Goal: Task Accomplishment & Management: Manage account settings

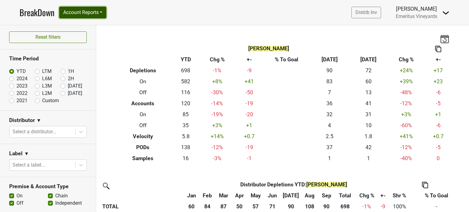
click at [77, 14] on button "Account Reports" at bounding box center [82, 13] width 47 height 12
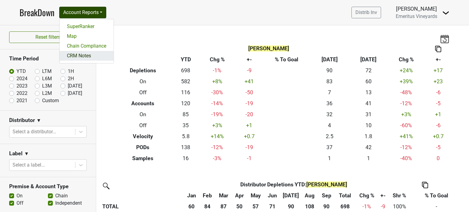
click at [87, 56] on link "CRM Notes" at bounding box center [87, 56] width 54 height 10
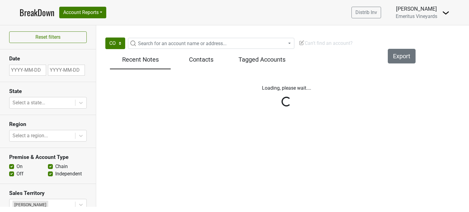
select select "CO"
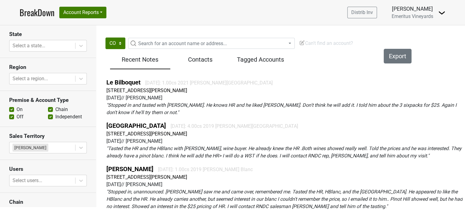
scroll to position [122, 0]
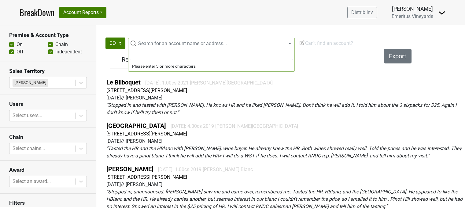
click at [161, 41] on span "Search for an account name or address..." at bounding box center [182, 44] width 89 height 6
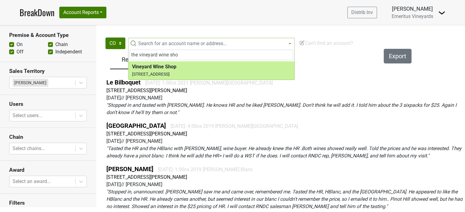
type input "the vineyard wine sho"
select select "235664"
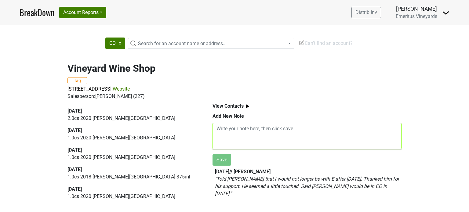
click at [215, 130] on textarea at bounding box center [307, 136] width 189 height 26
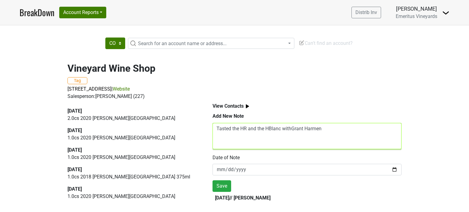
click at [292, 130] on textarea "Tasted the HR and the HBlanc withGrant Harmen" at bounding box center [307, 136] width 189 height 26
click at [324, 129] on textarea "Tasted the HR and the HBlanc with Grant Harmen" at bounding box center [307, 136] width 189 height 26
click at [328, 129] on textarea "Tasted the HR and the HBlanc with Grant Harmen.Halready kn" at bounding box center [307, 136] width 189 height 26
click at [355, 129] on textarea "Tasted the HR and the HBlanc with Grant Harmen.H e already kn" at bounding box center [307, 136] width 189 height 26
click at [325, 128] on textarea "Tasted the HR and the HBlanc with Grant Harmen.H e already knew HR and eally en…" at bounding box center [307, 136] width 189 height 26
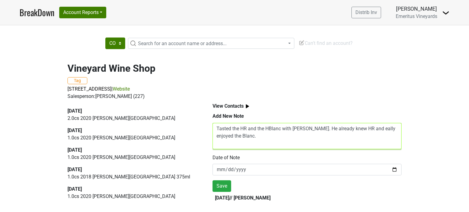
click at [381, 129] on textarea "Tasted the HR and the HBlanc with Grant Harmen. He already knew HR and eally en…" at bounding box center [307, 136] width 189 height 26
click at [272, 139] on textarea "Tasted the HR and the HBlanc with Grant Harmen. He already knew HR and really e…" at bounding box center [307, 136] width 189 height 26
click at [257, 138] on textarea "Tasted the HR and the HBlanc with Grant Harmen. He already knew HR and really e…" at bounding box center [307, 136] width 189 height 26
click at [259, 136] on textarea "Tasted the HR and the HBlanc with Grant Harmen. He already knew HR and really e…" at bounding box center [307, 136] width 189 height 26
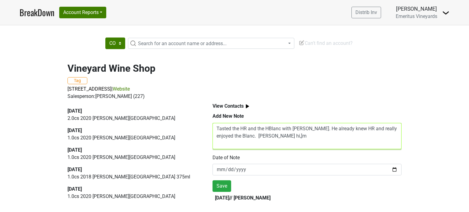
click at [260, 136] on textarea "Tasted the HR and the HBlanc with Grant Harmen. He already knew HR and really e…" at bounding box center [307, 136] width 189 height 26
click at [275, 137] on textarea "Tasted the HR and the HBlanc with Grant Harmen. He already knew HR and really e…" at bounding box center [307, 136] width 189 height 26
click at [342, 137] on textarea "Tasted the HR and the HBlanc with Grant Harmen. He already knew HR and really e…" at bounding box center [307, 136] width 189 height 26
click at [257, 148] on textarea "Tasted the HR and the HBlanc with Grant Harmen. He already knew HR and really e…" at bounding box center [307, 136] width 189 height 26
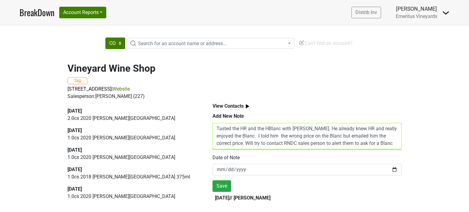
scroll to position [5, 0]
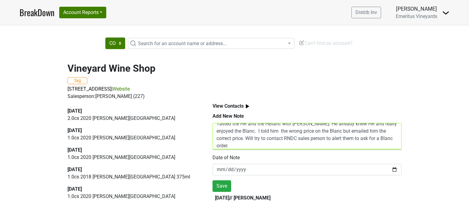
type textarea "Tasted the HR and the HBlanc with Grant Harmen. He already knew HR and really e…"
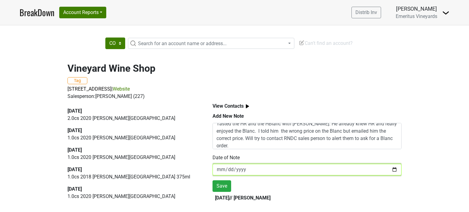
click at [230, 167] on input "2025-10-11" at bounding box center [307, 170] width 189 height 12
type input "2025-10-01"
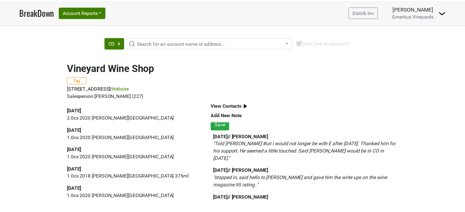
scroll to position [31, 0]
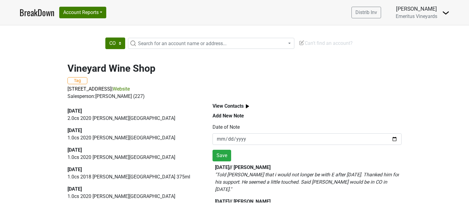
click at [291, 96] on div "Salesperson: QUINN MCCANDLESS (227)" at bounding box center [235, 96] width 334 height 7
click at [248, 105] on img at bounding box center [248, 107] width 8 height 8
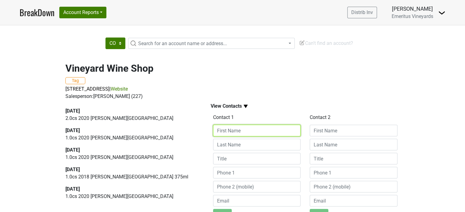
click at [230, 132] on input at bounding box center [257, 131] width 88 height 12
type input "Grant"
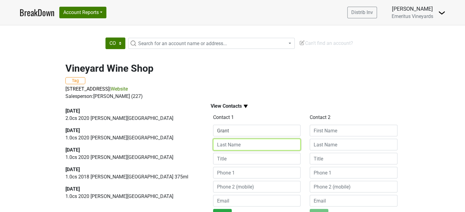
click at [225, 147] on input at bounding box center [257, 145] width 88 height 12
type input "Harmsen"
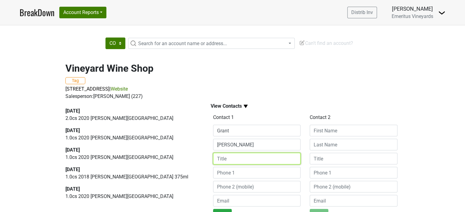
click at [228, 159] on input at bounding box center [257, 159] width 88 height 12
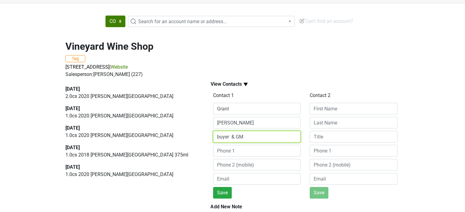
scroll to position [61, 0]
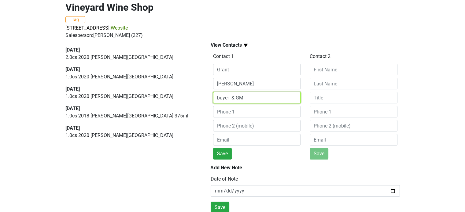
type input "buyer & GM"
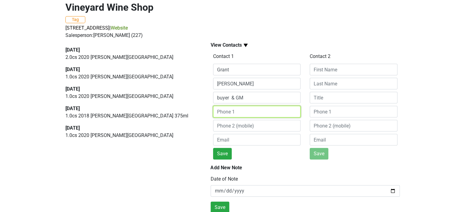
click at [236, 110] on input at bounding box center [257, 112] width 88 height 12
type input "303 355-8324"
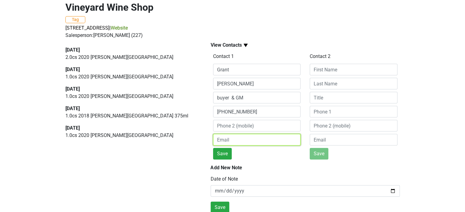
click at [235, 139] on input "email" at bounding box center [257, 140] width 88 height 12
click at [242, 140] on input "Grant@vinewineshop.com" at bounding box center [257, 140] width 88 height 12
type input "Grant@vineyardwineshop.com"
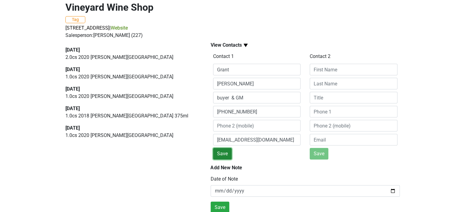
click at [227, 153] on button "Save" at bounding box center [222, 154] width 19 height 12
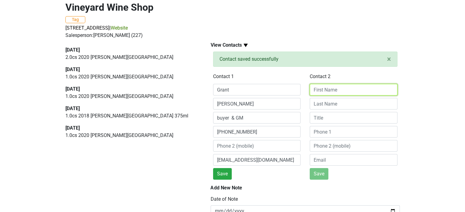
click at [323, 91] on input at bounding box center [354, 90] width 88 height 12
type input "Nathan"
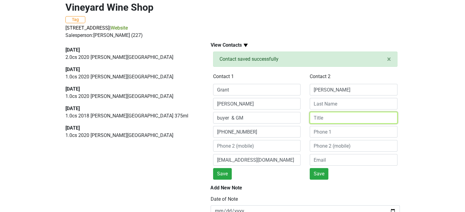
click at [319, 118] on input at bounding box center [354, 118] width 88 height 12
type input "Owner"
click at [320, 174] on button "Save" at bounding box center [319, 174] width 19 height 12
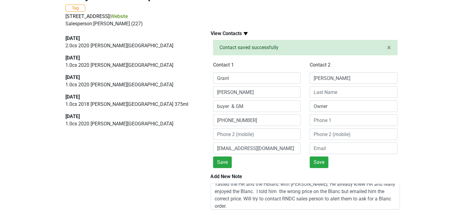
scroll to position [32, 0]
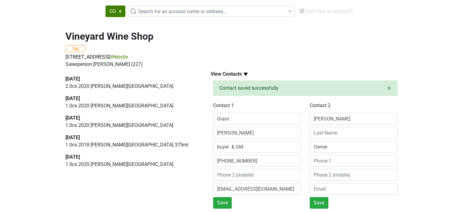
click at [61, 15] on div "CO Search for an account name or address... Can't find an account? Vineyard Win…" at bounding box center [232, 155] width 465 height 299
click at [119, 11] on select "CO" at bounding box center [115, 12] width 20 height 12
click at [120, 9] on select "CO" at bounding box center [115, 12] width 20 height 12
click at [137, 10] on span "Search for an account name or address..." at bounding box center [215, 11] width 159 height 7
drag, startPoint x: 153, startPoint y: 20, endPoint x: 146, endPoint y: 21, distance: 6.7
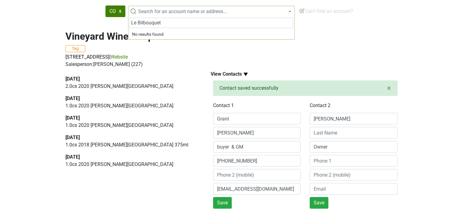
click at [144, 20] on input "Le Bilbouquet" at bounding box center [212, 23] width 164 height 10
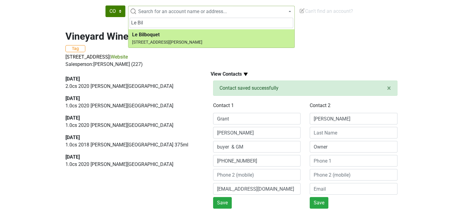
type input "Le Bil"
select select "123607336"
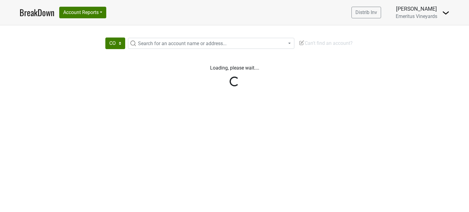
select select "CO"
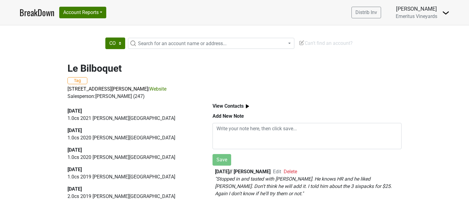
click at [247, 106] on img at bounding box center [248, 107] width 8 height 8
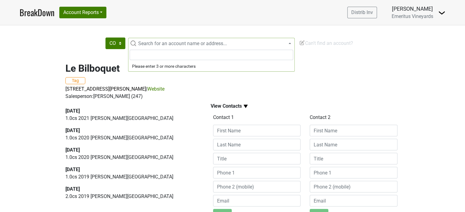
click at [156, 40] on span "Search for an account name or address..." at bounding box center [215, 43] width 159 height 7
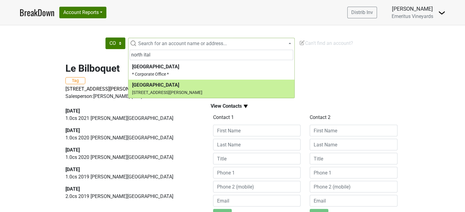
type input "north ital"
select select "183425"
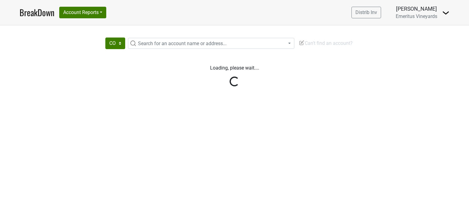
select select "CO"
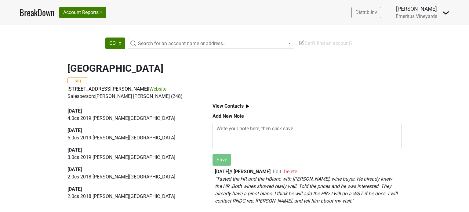
click at [248, 107] on img at bounding box center [248, 107] width 8 height 8
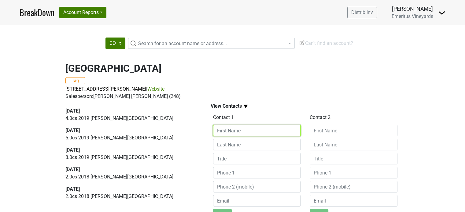
click at [235, 132] on input at bounding box center [257, 131] width 88 height 12
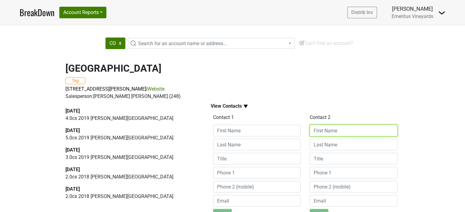
click at [326, 130] on input at bounding box center [354, 131] width 88 height 12
type input "Meridith"
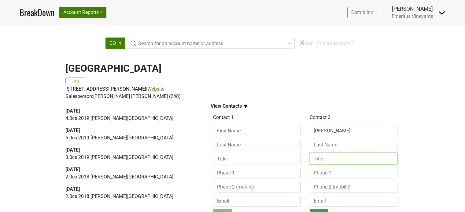
click at [329, 158] on input at bounding box center [354, 159] width 88 height 12
type input "Manager"
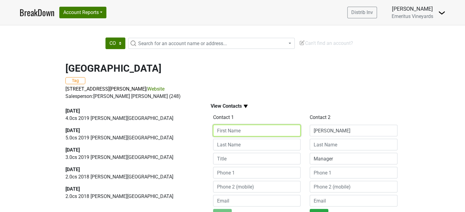
click at [246, 133] on input at bounding box center [257, 131] width 88 height 12
type input "Brendon"
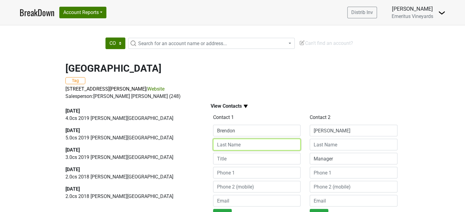
click at [241, 146] on input at bounding box center [257, 145] width 88 height 12
type input "Lawless"
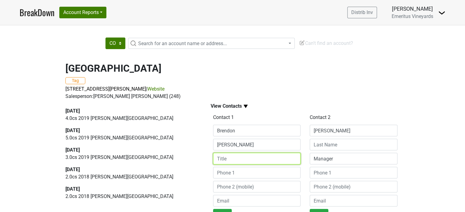
click at [231, 160] on input at bounding box center [257, 159] width 88 height 12
type input "A/GM"
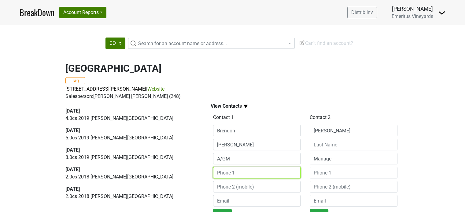
click at [245, 173] on input at bounding box center [257, 173] width 88 height 12
type input "720 941-7700"
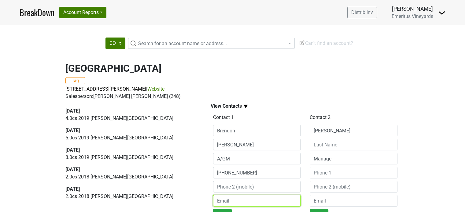
click at [234, 201] on input "email" at bounding box center [257, 201] width 88 height 12
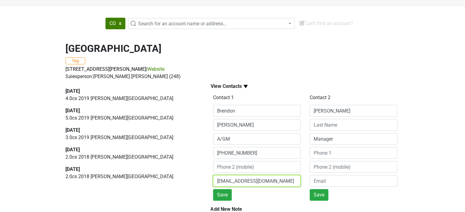
scroll to position [31, 0]
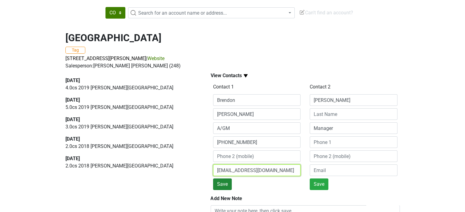
type input "Blawless@Northitalia.com"
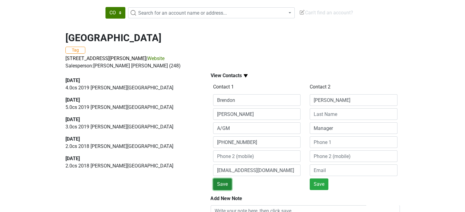
click at [229, 187] on button "Save" at bounding box center [222, 185] width 19 height 12
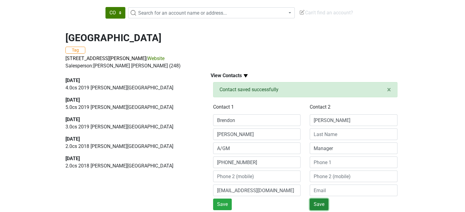
click at [321, 204] on button "Save" at bounding box center [319, 205] width 19 height 12
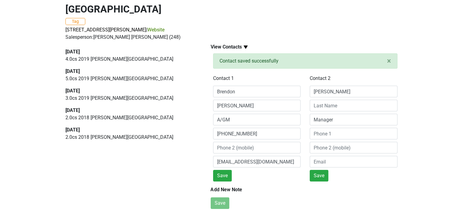
scroll to position [0, 0]
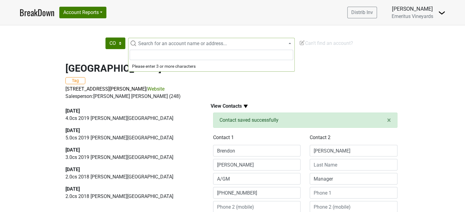
click at [235, 42] on span "Search for an account name or address..." at bounding box center [215, 43] width 159 height 7
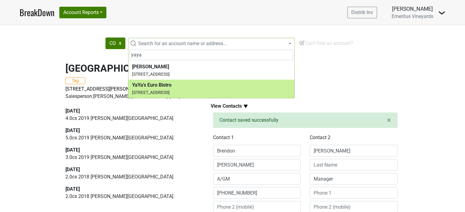
type input "yaya"
select select "123717819"
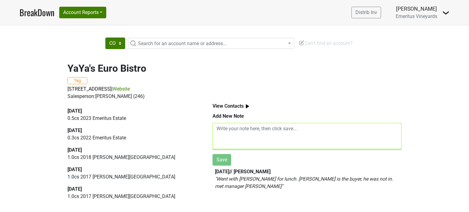
click at [215, 128] on textarea at bounding box center [307, 136] width 189 height 26
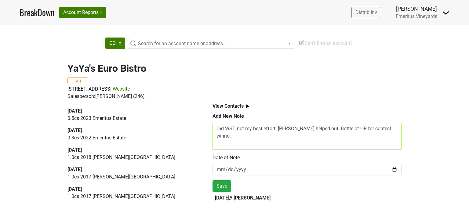
type textarea "Did WST, not my best effort. [PERSON_NAME] helped out Bottle of HR for contest …"
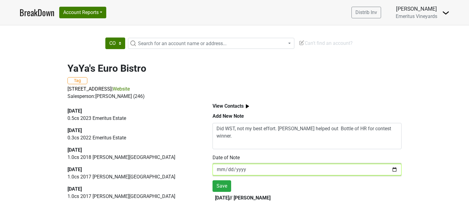
click at [221, 170] on input "[DATE]" at bounding box center [307, 170] width 189 height 12
type input "[DATE]"
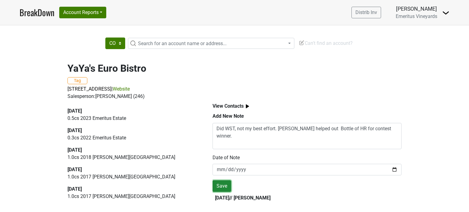
click at [222, 186] on button "Save" at bounding box center [222, 187] width 19 height 12
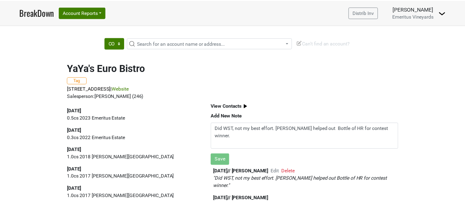
scroll to position [9, 0]
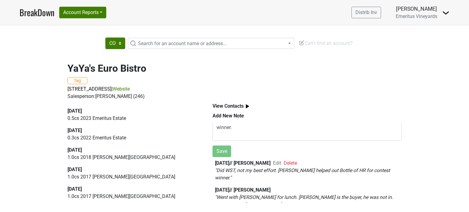
click at [248, 108] on img at bounding box center [248, 107] width 8 height 8
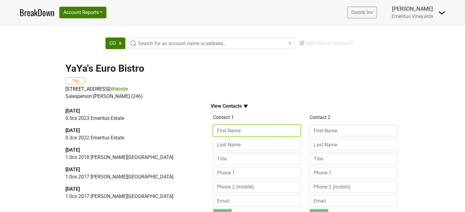
click at [229, 132] on input at bounding box center [257, 131] width 88 height 12
type input "[PERSON_NAME]"
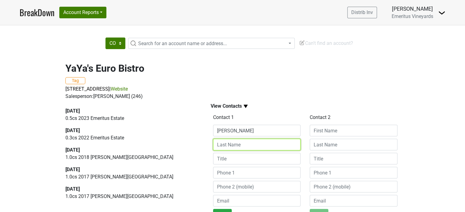
click at [234, 148] on input at bounding box center [257, 145] width 88 height 12
type input "Swords"
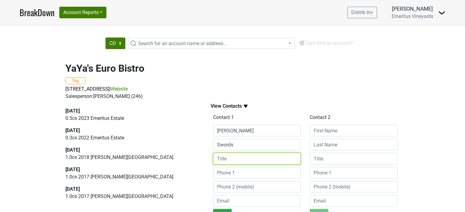
click at [227, 160] on input at bounding box center [257, 159] width 88 height 12
type input "A/GM"
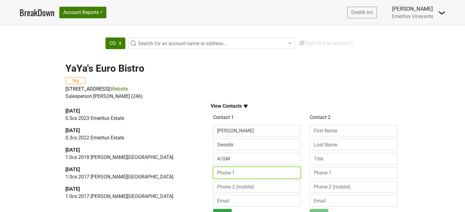
click at [241, 170] on input at bounding box center [257, 173] width 88 height 12
type input "[PHONE_NUMBER]"
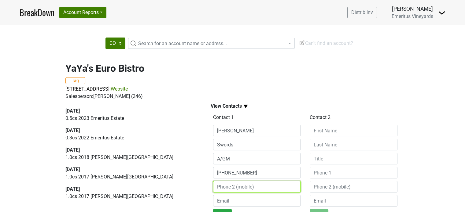
click at [232, 188] on input at bounding box center [257, 187] width 88 height 12
type input "303 709-1953 (m)"
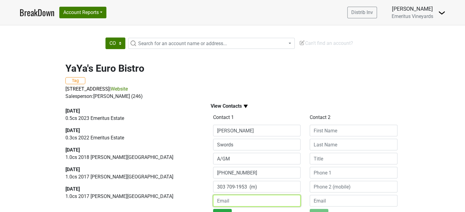
click at [250, 203] on input "email" at bounding box center [257, 201] width 88 height 12
drag, startPoint x: 259, startPoint y: 202, endPoint x: 276, endPoint y: 205, distance: 17.7
click at [276, 205] on input "aswords@kompasslil" at bounding box center [257, 201] width 88 height 12
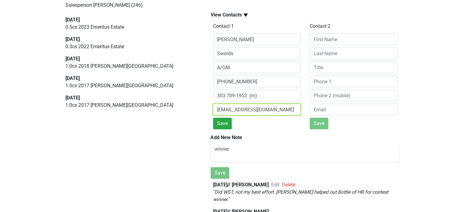
scroll to position [92, 0]
type input "aswords@kompasskulinary.com"
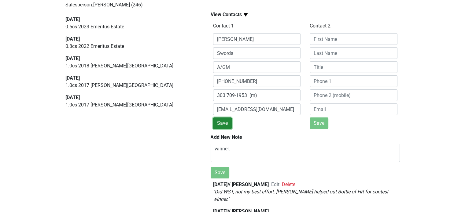
click at [226, 124] on button "Save" at bounding box center [222, 124] width 19 height 12
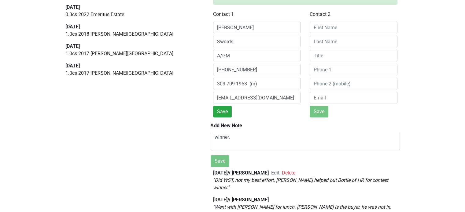
scroll to position [124, 0]
click at [272, 172] on span "Edit" at bounding box center [275, 173] width 8 height 6
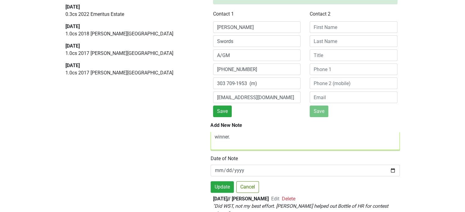
scroll to position [35, 0]
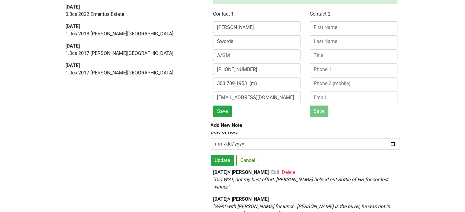
click at [382, 179] on p "" Did WST, not my best effort. Alex helped out Bottle of HR for contest winner.…" at bounding box center [305, 183] width 184 height 15
click at [229, 158] on button "Update" at bounding box center [222, 161] width 23 height 12
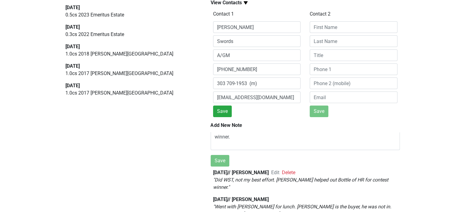
click at [276, 171] on span "Edit" at bounding box center [275, 173] width 8 height 6
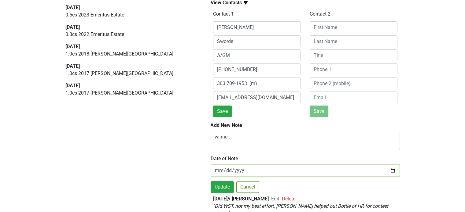
click at [389, 171] on input "2025-09-15" at bounding box center [305, 171] width 189 height 12
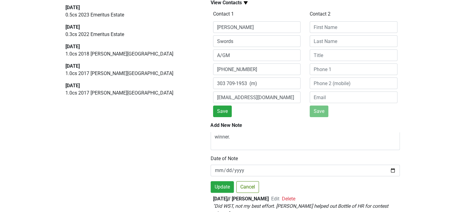
click at [337, 183] on div "Did WST, not my best effort. Alex helped out Bottle of HR for contest winner. D…" at bounding box center [305, 158] width 189 height 69
click at [421, 172] on div "YaYa's Euro Bistro Tag 8310 East Belleview Ave, Greenwood Village, CO 80111 | W…" at bounding box center [232, 82] width 465 height 261
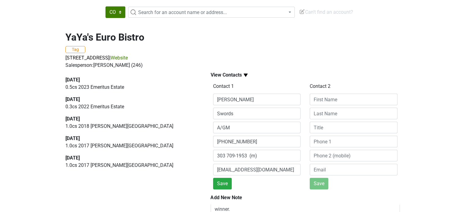
scroll to position [0, 0]
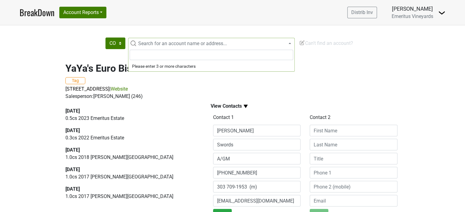
click at [143, 40] on span "Search for an account name or address..." at bounding box center [215, 43] width 159 height 7
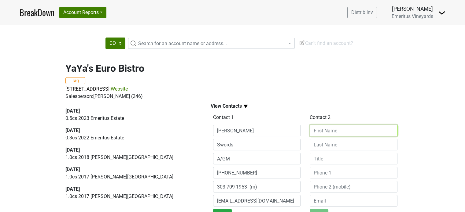
click at [334, 131] on input at bounding box center [354, 131] width 88 height 12
type input "Rachel"
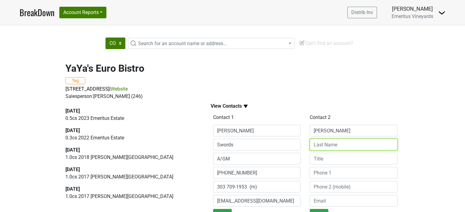
click at [324, 146] on input at bounding box center [354, 145] width 88 height 12
type input "Copp"
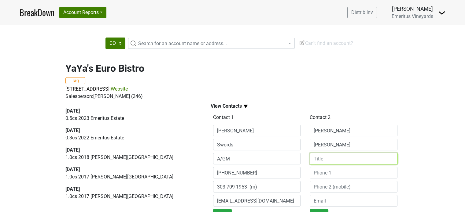
click at [327, 157] on input at bounding box center [354, 159] width 88 height 12
type input "GM"
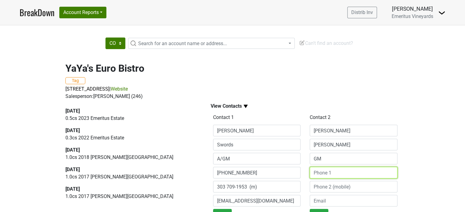
click at [328, 174] on input at bounding box center [354, 173] width 88 height 12
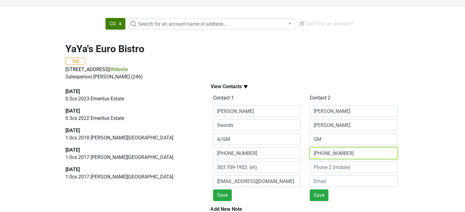
scroll to position [61, 0]
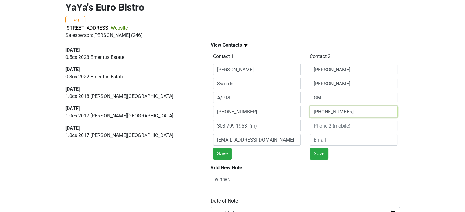
type input "303 741-1110"
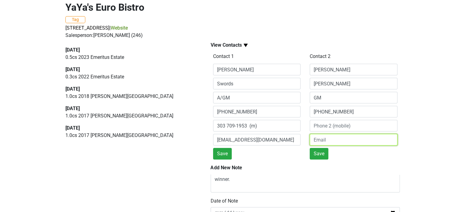
click at [320, 139] on input "email" at bounding box center [354, 140] width 88 height 12
type input "rcopp@kompasskulinary.com"
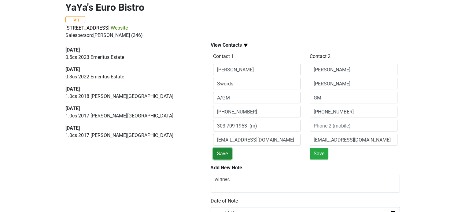
click at [226, 156] on button "Save" at bounding box center [222, 154] width 19 height 12
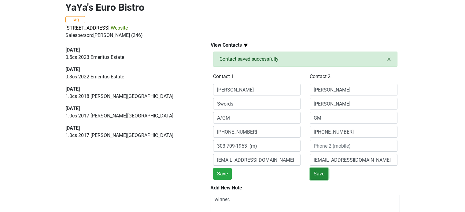
click at [316, 177] on button "Save" at bounding box center [319, 174] width 19 height 12
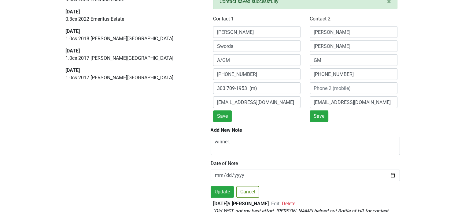
scroll to position [122, 0]
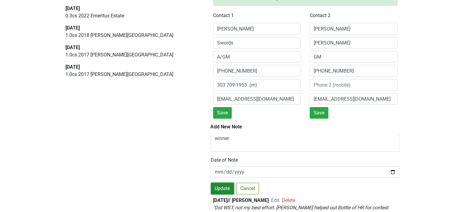
click at [225, 189] on button "Update" at bounding box center [222, 189] width 23 height 12
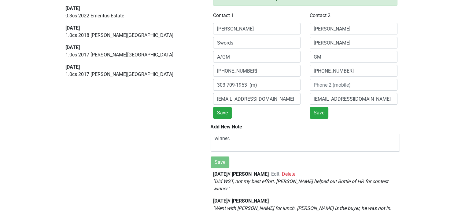
scroll to position [104, 0]
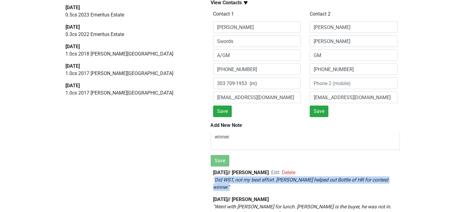
drag, startPoint x: 214, startPoint y: 179, endPoint x: 381, endPoint y: 181, distance: 166.9
click at [381, 181] on p "" Did WST, not my best effort. Alex helped out Bottle of HR for contest winner.…" at bounding box center [305, 184] width 184 height 15
copy em "Did WST, not my best effort. Alex helped out Bottle of HR for contest winner. ""
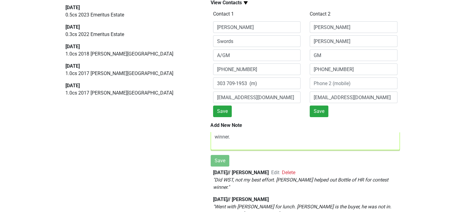
click at [233, 142] on textarea "Did WST, not my best effort. Alex helped out Bottle of HR for contest winner." at bounding box center [305, 137] width 189 height 26
paste textarea "Did WST, not my best effort. Alex helped out Bottle of HR for contest winner.""
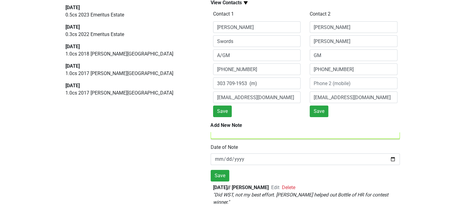
scroll to position [0, 0]
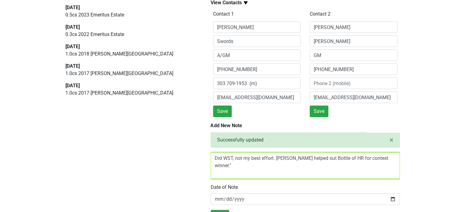
drag, startPoint x: 381, startPoint y: 158, endPoint x: 187, endPoint y: 131, distance: 196.0
click at [187, 131] on div "2025-08-31 0.5 cs 2023 Emeritus Estate 2024-12-31 0.3 cs 2022 Emeritus Estate 2…" at bounding box center [232, 105] width 348 height 216
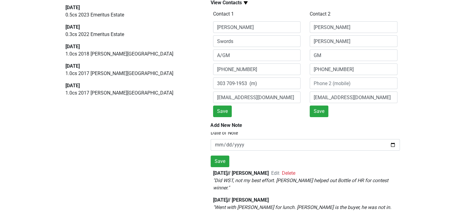
scroll to position [55, 0]
click at [290, 172] on span "Delete" at bounding box center [288, 173] width 13 height 6
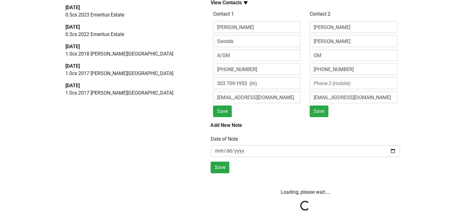
scroll to position [35, 0]
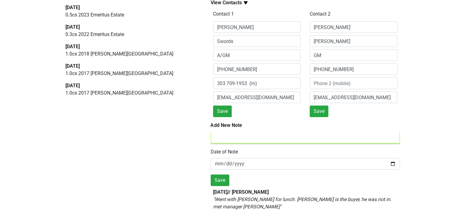
click at [238, 138] on textarea "Did WST, not my best effort. Alex helped out Bottle of HR for contest winner."" at bounding box center [305, 130] width 189 height 26
paste textarea "Did WST, not my best effort. Alex helped out Bottle of HR for contest winner.""
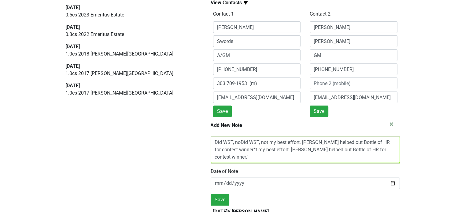
scroll to position [5, 0]
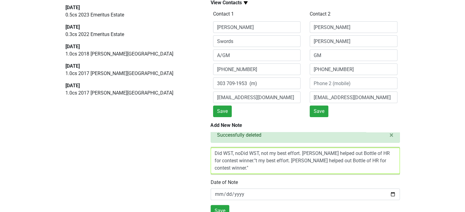
drag, startPoint x: 239, startPoint y: 153, endPoint x: 200, endPoint y: 150, distance: 39.9
click at [200, 150] on div "2025-08-31 0.5 cs 2023 Emeritus Estate 2024-12-31 0.3 cs 2022 Emeritus Estate 2…" at bounding box center [232, 105] width 348 height 216
drag, startPoint x: 383, startPoint y: 154, endPoint x: 386, endPoint y: 161, distance: 7.9
click at [386, 161] on textarea "Did WST, not my best effort. Alex helped out Bottle of HR for contest winner."t…" at bounding box center [305, 161] width 189 height 26
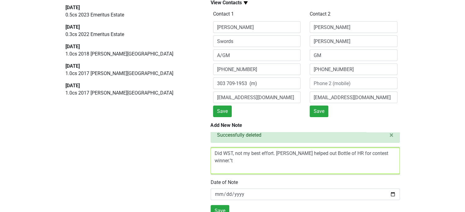
click at [309, 154] on textarea "Did WST, not my best effort. Alex helped out Bottle of HR for contest winner."t" at bounding box center [305, 161] width 189 height 26
drag, startPoint x: 381, startPoint y: 153, endPoint x: 389, endPoint y: 157, distance: 8.7
click at [388, 157] on textarea "Did WST, not my best effort. Alex helped out, Bottle of HR for contest winner."t" at bounding box center [305, 161] width 189 height 26
click at [382, 153] on textarea "Did WST, not my best effort. Alex helped out, Bottle of HR for contest winner." at bounding box center [305, 161] width 189 height 26
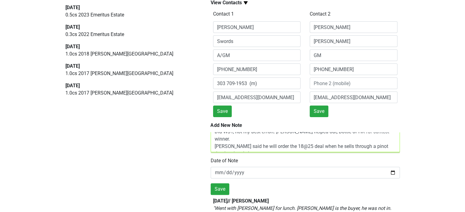
scroll to position [35, 0]
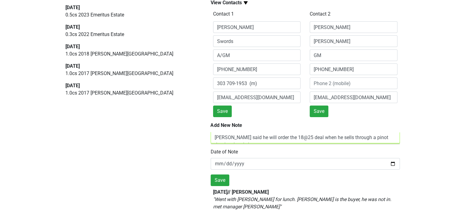
type textarea "Did WST, not my best effort. Alex helped out, Bottle of HR for contest winner. …"
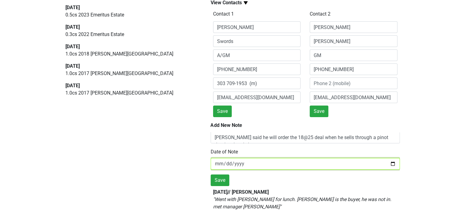
drag, startPoint x: 227, startPoint y: 162, endPoint x: 212, endPoint y: 167, distance: 16.4
click at [212, 167] on input "2025-10-11" at bounding box center [305, 164] width 189 height 12
click at [215, 163] on input "2025-10-11" at bounding box center [305, 164] width 189 height 12
click at [218, 162] on input "2025-10-11" at bounding box center [305, 164] width 189 height 12
type input "2025-09-15"
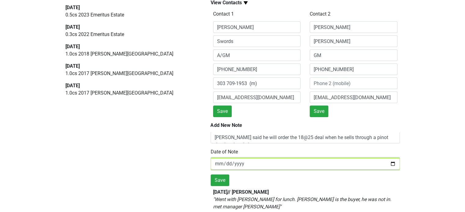
click at [388, 162] on input "2025-09-15" at bounding box center [305, 164] width 189 height 12
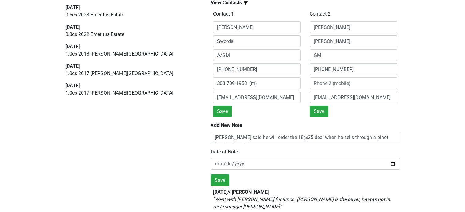
click at [412, 167] on div "YaYa's Euro Bistro Tag 8310 East Belleview Ave, Greenwood Village, CO 80111 | W…" at bounding box center [232, 82] width 465 height 261
click at [220, 177] on button "Save" at bounding box center [220, 181] width 19 height 12
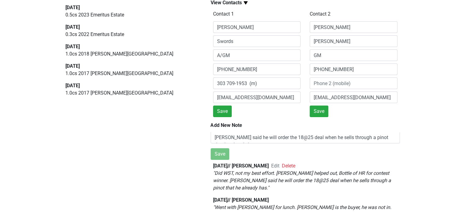
drag, startPoint x: 311, startPoint y: 172, endPoint x: 315, endPoint y: 177, distance: 6.9
click at [311, 175] on em "" Did WST, not my best effort. Alex helped out, Bottle of HR for contest winner…" at bounding box center [302, 181] width 178 height 20
click at [325, 163] on div "2025-09-15 // Jim Hinkle Edit Delete " Did WST, not my best effort. Alex helped…" at bounding box center [305, 177] width 184 height 29
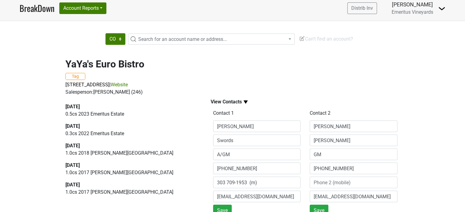
scroll to position [0, 0]
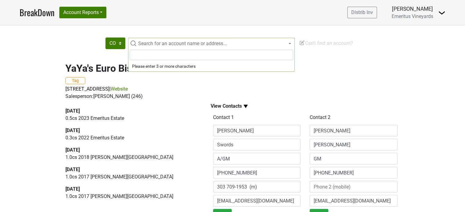
click at [137, 42] on span "Search for an account name or address..." at bounding box center [215, 43] width 159 height 7
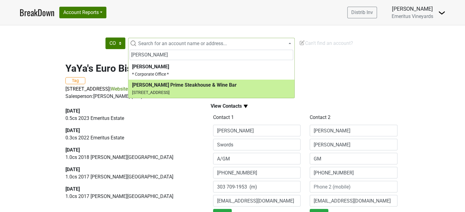
type input "flemings"
select select "181623"
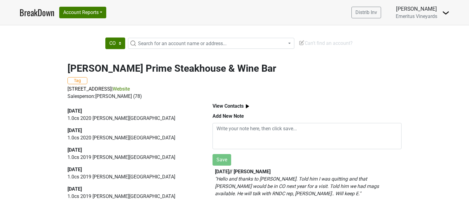
scroll to position [61, 0]
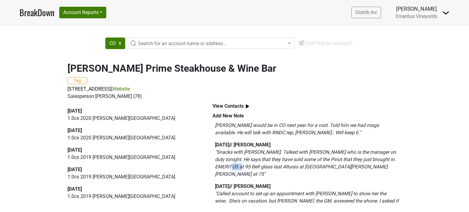
drag, startPoint x: 243, startPoint y: 169, endPoint x: 234, endPoint y: 168, distance: 8.3
click at [234, 166] on em "" Snacks with [PERSON_NAME]. Talked with [PERSON_NAME] who is the manager on du…" at bounding box center [305, 163] width 181 height 28
click at [303, 183] on div "[DATE] // [PERSON_NAME] " Called account to set up an appointment with [PERSON_…" at bounding box center [307, 201] width 184 height 37
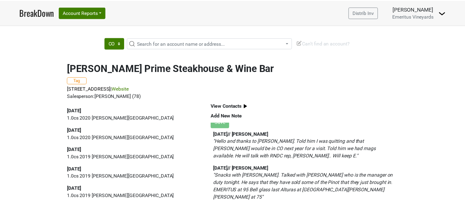
scroll to position [0, 0]
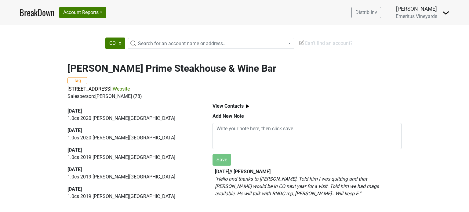
click at [236, 106] on b "View Contacts" at bounding box center [228, 106] width 31 height 6
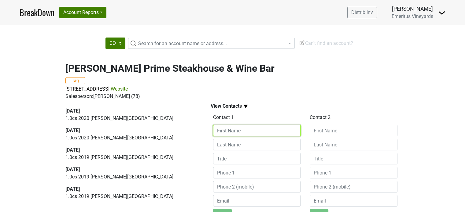
click at [230, 133] on input at bounding box center [257, 131] width 88 height 12
type input "[PERSON_NAME]"
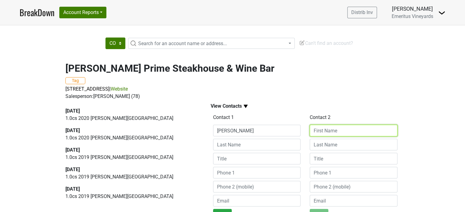
click at [314, 130] on input at bounding box center [354, 131] width 88 height 12
drag, startPoint x: 336, startPoint y: 129, endPoint x: 358, endPoint y: 134, distance: 21.8
click at [358, 134] on input "[PERSON_NAME]" at bounding box center [354, 131] width 88 height 12
type input "[PERSON_NAME]"
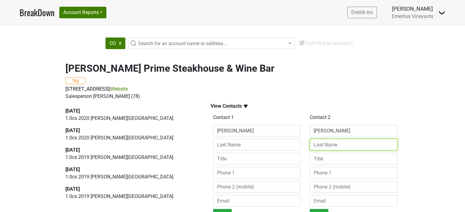
click at [312, 146] on input at bounding box center [354, 145] width 88 height 12
paste input "Maska"
type input "Maska"
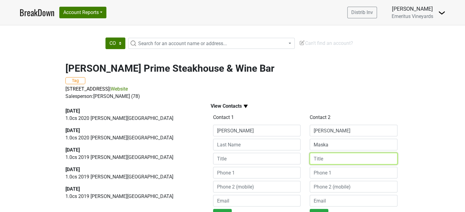
click at [326, 163] on input at bounding box center [354, 159] width 88 height 12
type input "Oper Partner"
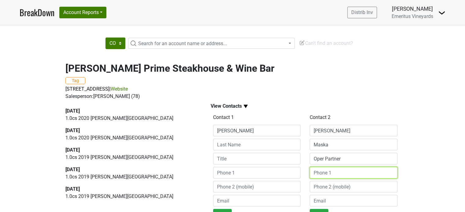
click at [334, 172] on input at bounding box center [354, 173] width 88 height 12
click at [322, 173] on input "303768-0827" at bounding box center [354, 173] width 88 height 12
type input "303 768-0827"
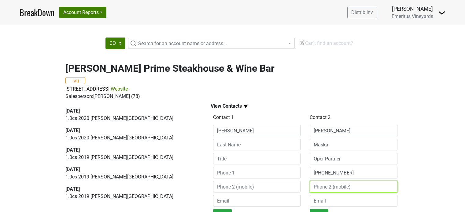
click at [338, 189] on input at bounding box center [354, 187] width 88 height 12
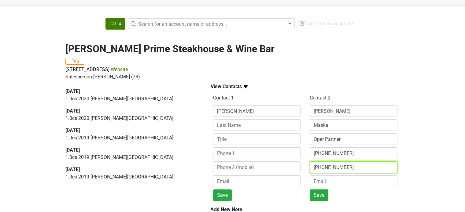
scroll to position [31, 0]
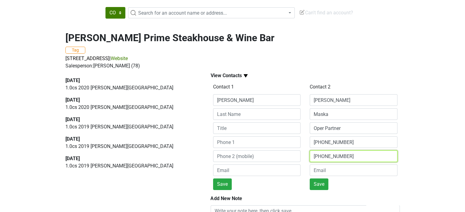
type input "719 659-8328"
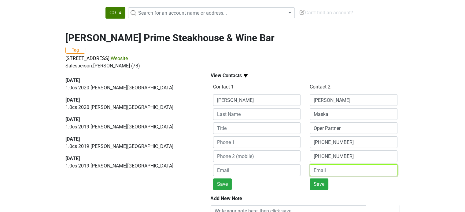
click at [317, 172] on input "email" at bounding box center [354, 171] width 88 height 12
click at [320, 171] on input "alesandramaska" at bounding box center [354, 171] width 88 height 12
click at [350, 171] on input "alexandramaska" at bounding box center [354, 171] width 88 height 12
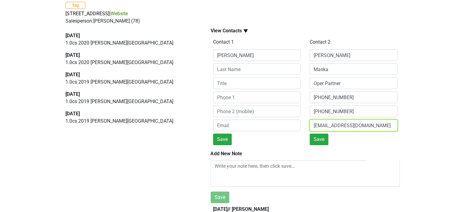
scroll to position [92, 0]
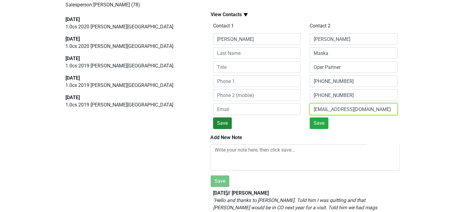
type input "alexandramaska@FlemingsSteakhouse.com"
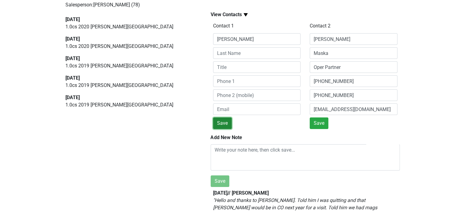
scroll to position [0, 0]
click at [226, 124] on button "Save" at bounding box center [222, 124] width 19 height 12
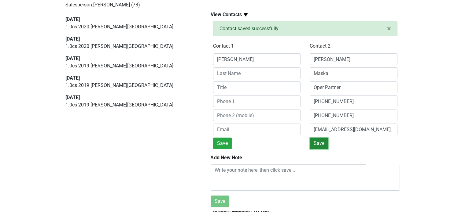
click at [318, 142] on button "Save" at bounding box center [319, 144] width 19 height 12
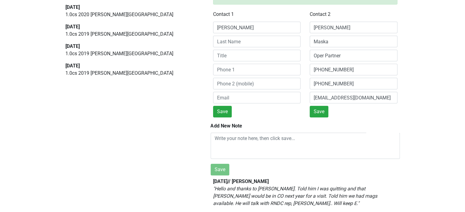
scroll to position [124, 0]
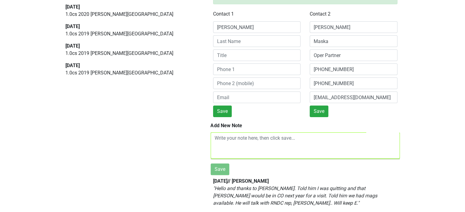
click at [216, 138] on textarea at bounding box center [305, 146] width 189 height 26
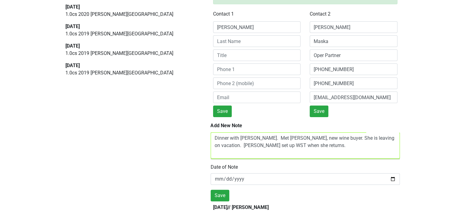
type textarea "Dinner with Peggy. Met Tyler, new wine buyer. She is leaving on vacation. Will …"
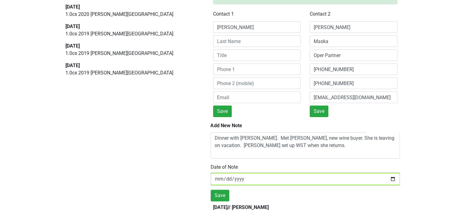
click at [219, 178] on input "2025-10-11" at bounding box center [305, 180] width 189 height 12
type input "2025-09-22"
click at [227, 178] on input "date" at bounding box center [305, 180] width 189 height 12
type input "2025-09-29"
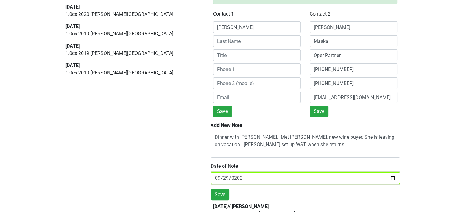
scroll to position [0, 0]
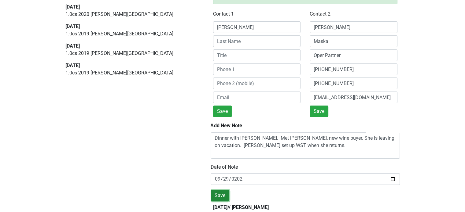
click at [223, 193] on button "Save" at bounding box center [220, 196] width 19 height 12
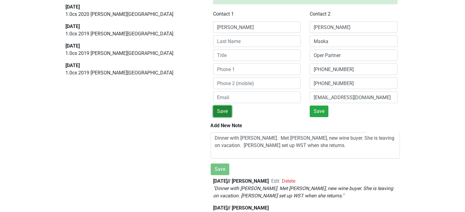
click at [220, 111] on button "Save" at bounding box center [222, 112] width 19 height 12
click at [319, 110] on button "Save" at bounding box center [319, 112] width 19 height 12
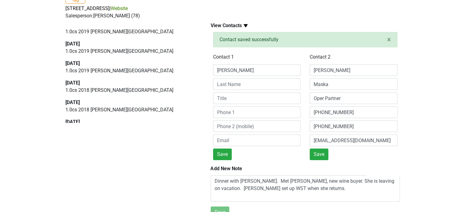
scroll to position [32, 0]
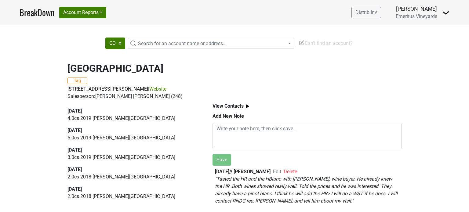
drag, startPoint x: 0, startPoint y: 0, endPoint x: 23, endPoint y: 55, distance: 59.8
click at [23, 61] on div "[GEOGRAPHIC_DATA] Tag [STREET_ADDRESS][PERSON_NAME] | Website Salesperson: [PER…" at bounding box center [234, 130] width 469 height 151
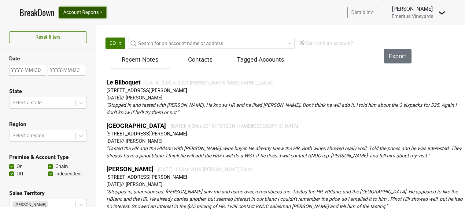
click at [101, 14] on button "Account Reports" at bounding box center [82, 13] width 47 height 12
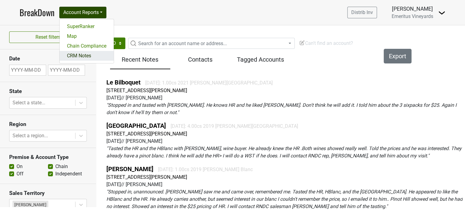
click at [92, 54] on link "CRM Notes" at bounding box center [87, 56] width 54 height 10
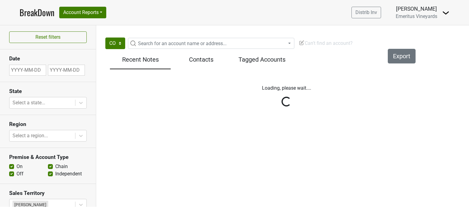
select select "CO"
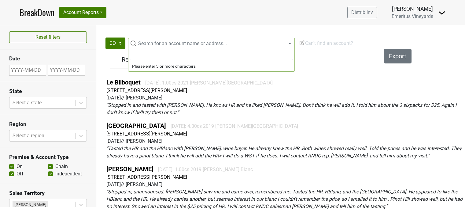
click at [133, 42] on span "Search for an account name or address..." at bounding box center [211, 43] width 167 height 11
click at [135, 54] on input "tomayo" at bounding box center [212, 55] width 164 height 10
type input "tamayo"
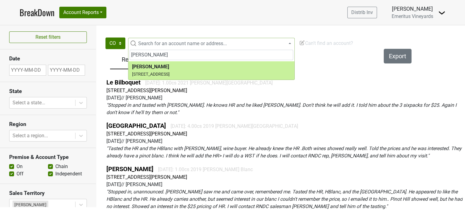
select select "185053"
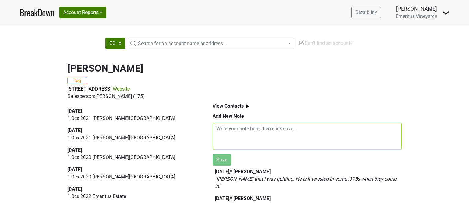
click at [215, 129] on textarea at bounding box center [307, 136] width 189 height 26
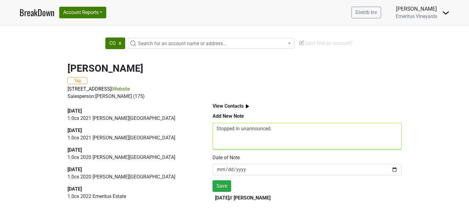
type textarea "Stopped in unannounced."
drag, startPoint x: 274, startPoint y: 132, endPoint x: 194, endPoint y: 120, distance: 80.1
click at [194, 120] on div "[DATE] 1.0 cs 2021 [PERSON_NAME][GEOGRAPHIC_DATA] [DATE] 1.0 cs 2021 [PERSON_NA…" at bounding box center [235, 153] width 348 height 106
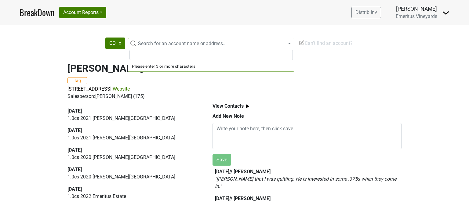
click at [164, 42] on span "Search for an account name or address..." at bounding box center [182, 44] width 89 height 6
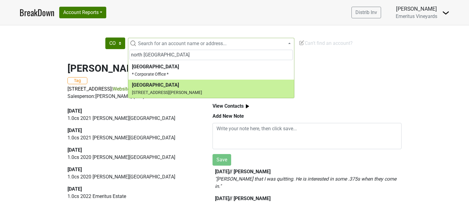
type input "north italia"
select select "183425"
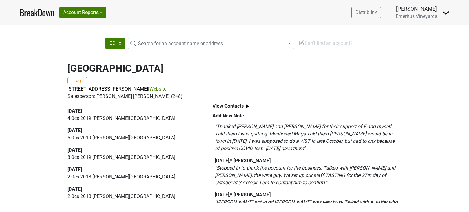
scroll to position [122, 0]
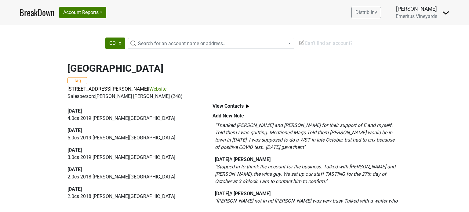
click at [103, 88] on span "[STREET_ADDRESS][PERSON_NAME]" at bounding box center [108, 89] width 81 height 6
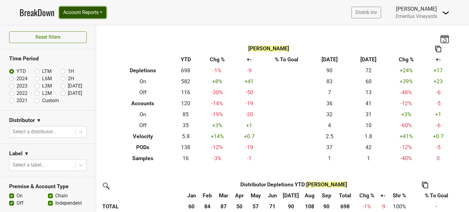
click at [88, 15] on button "Account Reports" at bounding box center [82, 13] width 47 height 12
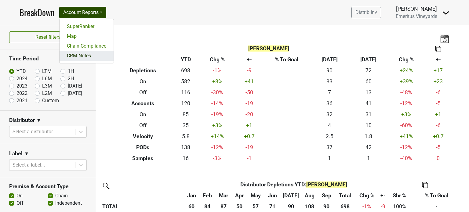
click at [84, 53] on link "CRM Notes" at bounding box center [87, 56] width 54 height 10
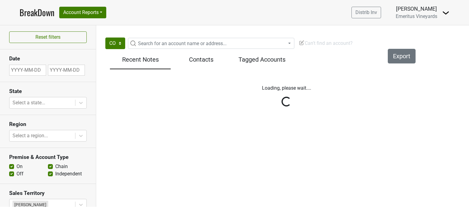
select select "CO"
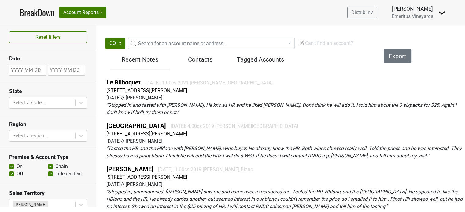
click at [204, 60] on h5 "Contacts" at bounding box center [200, 59] width 54 height 7
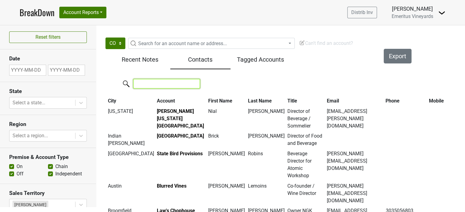
click at [163, 80] on input "search" at bounding box center [166, 83] width 67 height 9
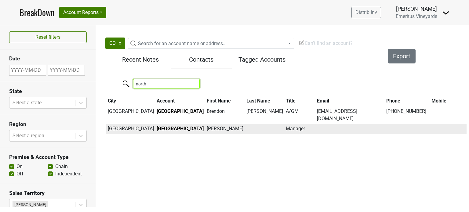
type input "north"
click at [205, 128] on td "[PERSON_NAME]" at bounding box center [225, 129] width 40 height 10
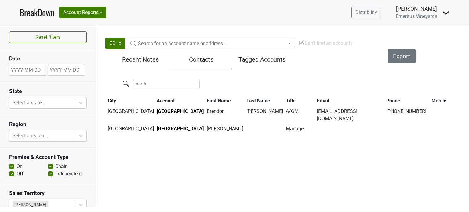
click at [285, 106] on th "Title" at bounding box center [300, 101] width 31 height 10
drag, startPoint x: 429, startPoint y: 117, endPoint x: 380, endPoint y: 111, distance: 49.6
click at [430, 117] on td at bounding box center [448, 115] width 37 height 18
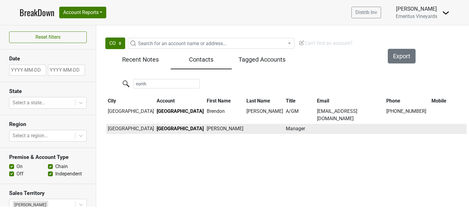
click at [114, 130] on td "Denver" at bounding box center [130, 129] width 49 height 10
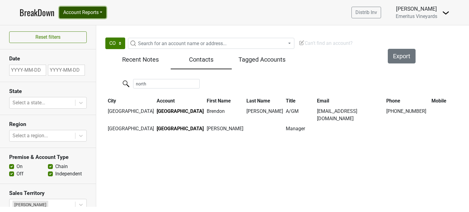
click at [103, 14] on button "Account Reports" at bounding box center [82, 13] width 47 height 12
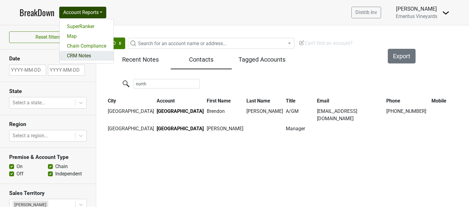
click at [98, 54] on link "CRM Notes" at bounding box center [87, 56] width 54 height 10
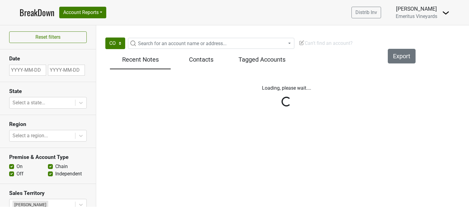
select select "CO"
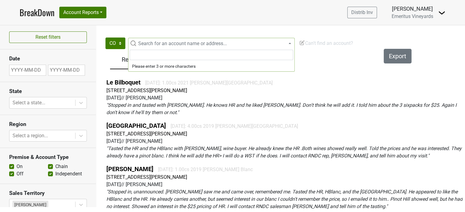
click at [146, 42] on span "Search for an account name or address..." at bounding box center [182, 44] width 89 height 6
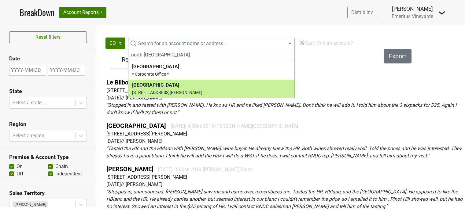
type input "north italia"
select select "183425"
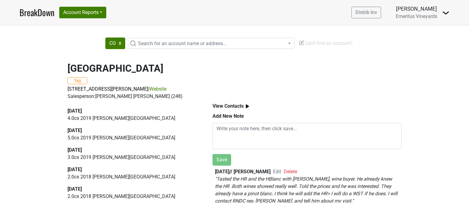
click at [247, 107] on img at bounding box center [248, 107] width 8 height 8
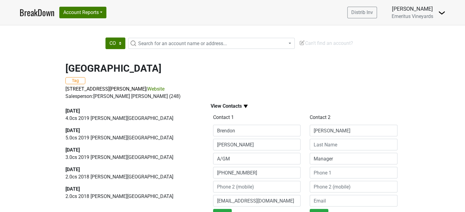
scroll to position [31, 0]
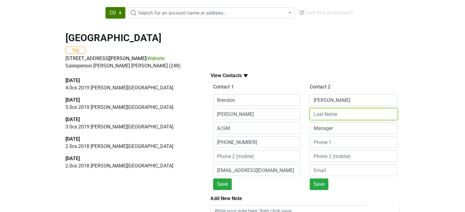
click at [317, 117] on input at bounding box center [354, 115] width 88 height 12
type input "[PERSON_NAME]"
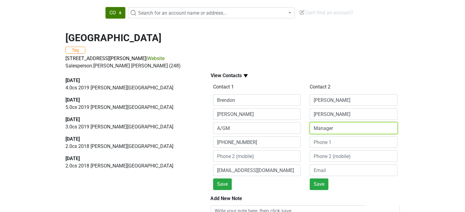
drag, startPoint x: 314, startPoint y: 129, endPoint x: 362, endPoint y: 135, distance: 48.2
click at [362, 135] on div "Contact 2 [PERSON_NAME] Manager Save" at bounding box center [353, 136] width 97 height 108
type input "GM"
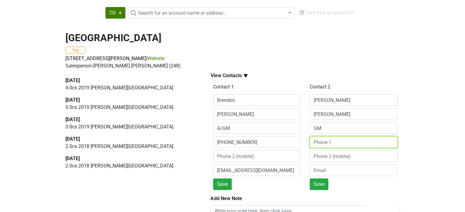
click at [331, 142] on input at bounding box center [354, 143] width 88 height 12
type input "[PHONE_NUMBER]"
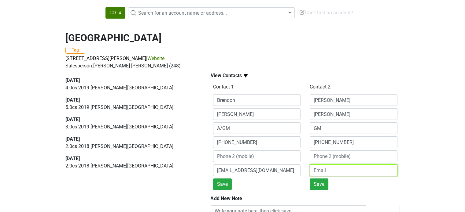
click at [333, 171] on input "email" at bounding box center [354, 171] width 88 height 12
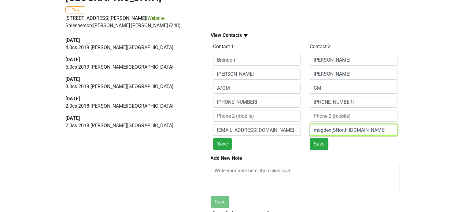
scroll to position [92, 0]
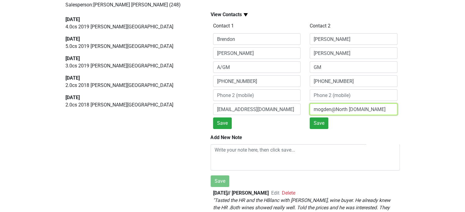
click at [351, 110] on input "mogden@North [DOMAIN_NAME]" at bounding box center [354, 110] width 88 height 12
type input "mogden@North [DOMAIN_NAME]"
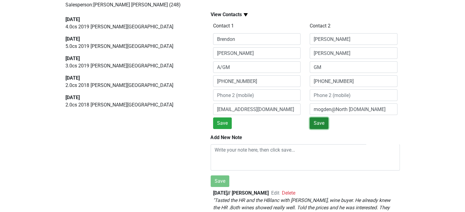
click at [320, 124] on button "Save" at bounding box center [319, 124] width 19 height 12
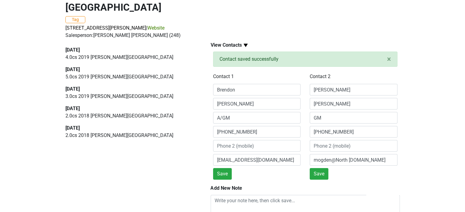
scroll to position [0, 0]
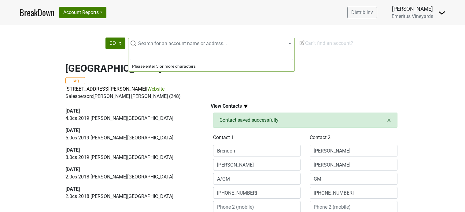
click at [180, 43] on span "Search for an account name or address..." at bounding box center [182, 44] width 89 height 6
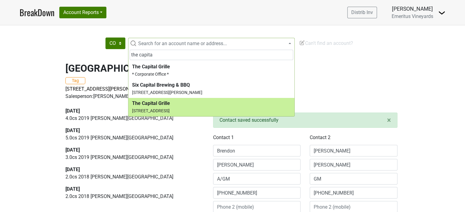
type input "the capita"
select select "185258"
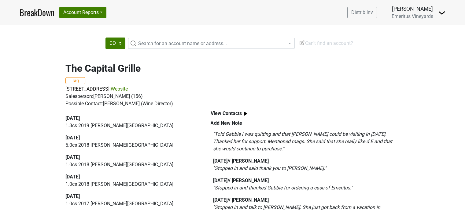
scroll to position [61, 0]
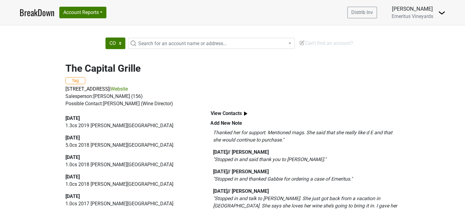
click at [247, 112] on img at bounding box center [246, 114] width 8 height 8
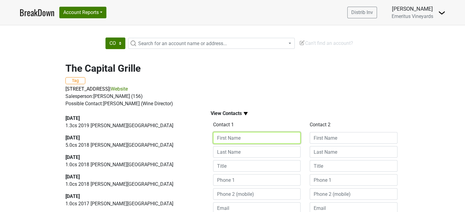
click at [249, 138] on input at bounding box center [257, 138] width 88 height 12
type input "[PERSON_NAME]"
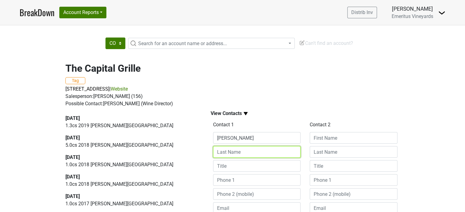
click at [240, 153] on input at bounding box center [257, 152] width 88 height 12
click at [231, 154] on input "Corcorn" at bounding box center [257, 152] width 88 height 12
type input "[PERSON_NAME]"
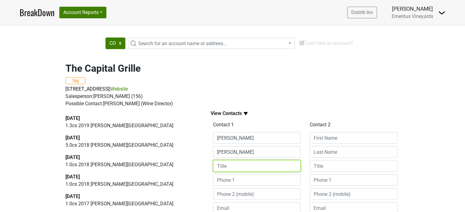
click at [223, 170] on input at bounding box center [257, 166] width 88 height 12
type input "Mgr/Buuyer"
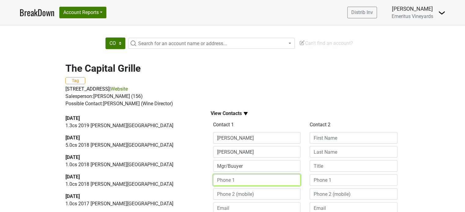
click at [238, 182] on input at bounding box center [257, 181] width 88 height 12
type input "303 539-2500"
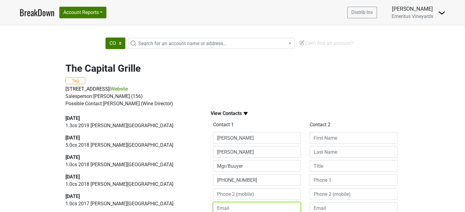
click at [240, 206] on input "email" at bounding box center [257, 209] width 88 height 12
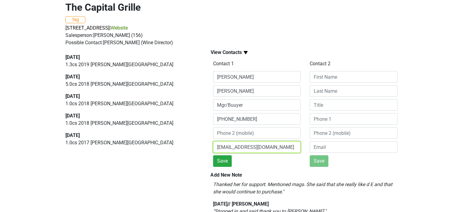
type input "denver@tcgdine.com"
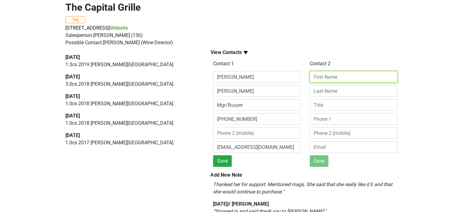
click at [340, 79] on input at bounding box center [354, 77] width 88 height 12
type input "Gabbie"
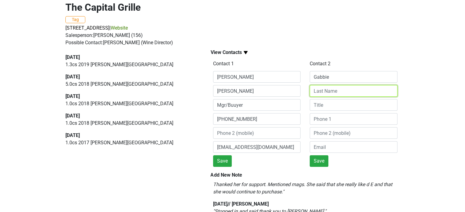
click at [320, 90] on input at bounding box center [354, 91] width 88 height 12
type input "May"
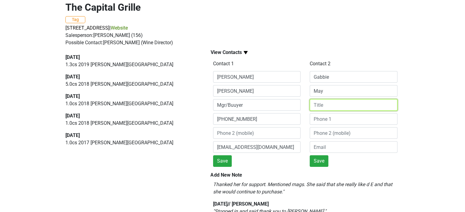
click at [324, 105] on input at bounding box center [354, 105] width 88 height 12
click at [317, 106] on input "Mgr Partner" at bounding box center [354, 105] width 88 height 12
click at [323, 105] on input "Manging Partner" at bounding box center [354, 105] width 88 height 12
type input "Managing Partner"
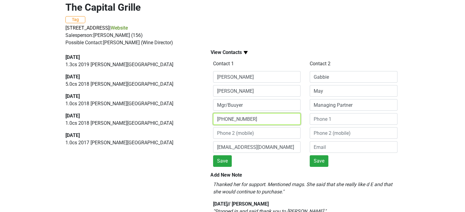
drag, startPoint x: 252, startPoint y: 121, endPoint x: 194, endPoint y: 114, distance: 57.6
click at [201, 113] on div "2023-03-31 1.3 cs 2019 Hallberg Ranch 2022-10-31 5.0 cs 2018 Hallberg Ranch 202…" at bounding box center [232, 154] width 348 height 216
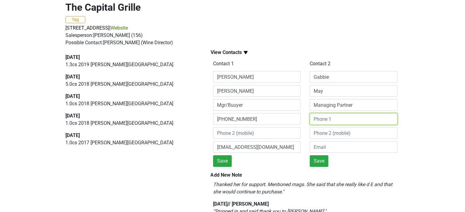
click at [316, 121] on input at bounding box center [354, 119] width 88 height 12
paste input "303 539-2500"
type input "303 539-2500"
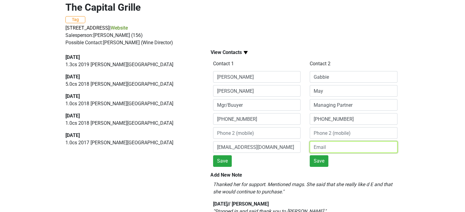
click at [331, 148] on input "email" at bounding box center [354, 148] width 88 height 12
type input "gmay@tcgdine.com"
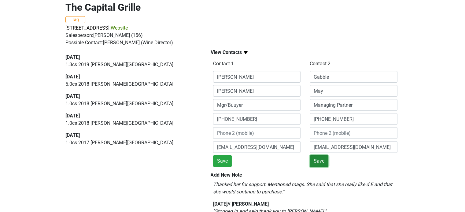
click at [323, 160] on button "Save" at bounding box center [319, 162] width 19 height 12
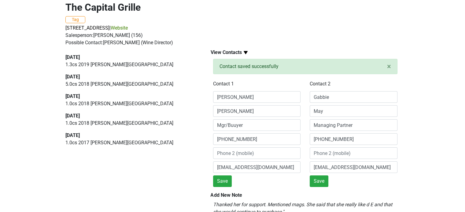
type input "Gabbie"
type input "May"
type input "Managing Partner"
type input "gmay@tcgdine.com"
click at [219, 182] on button "Save" at bounding box center [222, 182] width 19 height 12
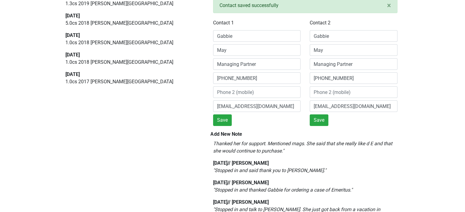
scroll to position [0, 0]
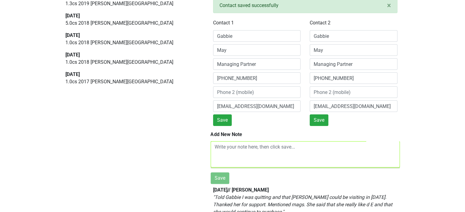
click at [213, 149] on textarea at bounding box center [305, 155] width 189 height 26
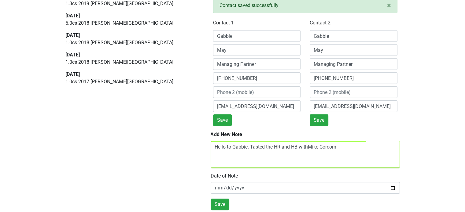
click at [334, 145] on textarea "Hello to Gabbie. Tasted the HR and HB withMike Corcorn" at bounding box center [305, 155] width 189 height 26
click at [309, 148] on textarea "Hello to Gabbie. Tasted the HR and HB withMike Corcoran" at bounding box center [305, 155] width 189 height 26
click at [343, 149] on textarea "Hello to Gabbie. Tasted the HR and HB with Mike Corcoran" at bounding box center [305, 155] width 189 height 26
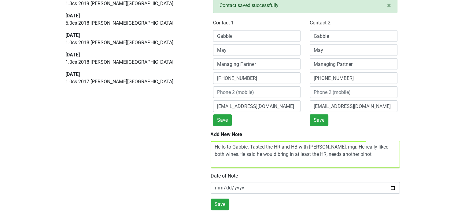
click at [239, 155] on textarea "Hello to Gabbie. Tasted the HR and HB with Mike Corcoran, mgr. He really liked …" at bounding box center [305, 155] width 189 height 26
click at [295, 156] on textarea "Hello to Gabbie. Tasted the HR and HB with Mike Corcoran, mgr. He really liked …" at bounding box center [305, 155] width 189 height 26
click at [313, 154] on textarea "Hello to Gabbie. Tasted the HR and HB with Mike Corcoran, mgr. He really liked …" at bounding box center [305, 155] width 189 height 26
drag, startPoint x: 375, startPoint y: 154, endPoint x: 377, endPoint y: 158, distance: 3.7
click at [376, 157] on textarea "Hello to Gabbie. Tasted the HR and HB with Mike Corcoran, mgr. He really liked …" at bounding box center [305, 155] width 189 height 26
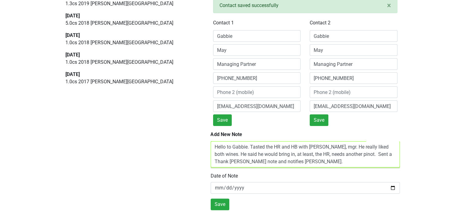
click at [238, 164] on textarea "Hello to Gabbie. Tasted the HR and HB with Mike Corcoran, mgr. He really liked …" at bounding box center [305, 155] width 189 height 26
click at [276, 162] on textarea "Hello to Gabbie. Tasted the HR and HB with Mike Corcoran, mgr. He really liked …" at bounding box center [305, 155] width 189 height 26
click at [300, 162] on textarea "Hello to Gabbie. Tasted the HR and HB with Mike Corcoran, mgr. He really liked …" at bounding box center [305, 155] width 189 height 26
click at [341, 161] on textarea "Hello to Gabbie. Tasted the HR and HB with Mike Corcoran, mgr. He really liked …" at bounding box center [305, 155] width 189 height 26
click at [312, 162] on textarea "Hello to Gabbie. Tasted the HR and HB with Mike Corcoran, mgr. He really liked …" at bounding box center [305, 155] width 189 height 26
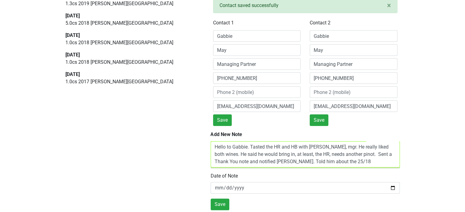
click at [354, 162] on textarea "Hello to Gabbie. Tasted the HR and HB with Mike Corcoran, mgr. He really liked …" at bounding box center [305, 155] width 189 height 26
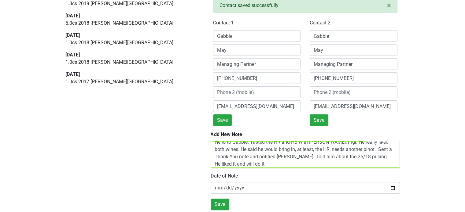
click at [246, 157] on textarea "Hello to Gabbie. Tasted the HR and HB with Mike Corcoran, mgr. He really liked …" at bounding box center [305, 155] width 189 height 26
drag, startPoint x: 251, startPoint y: 158, endPoint x: 233, endPoint y: 156, distance: 18.1
click at [233, 156] on textarea "Hello to Gabbie. Tasted the HR and HB with Mike Corcoran, mgr. He really liked …" at bounding box center [305, 155] width 189 height 26
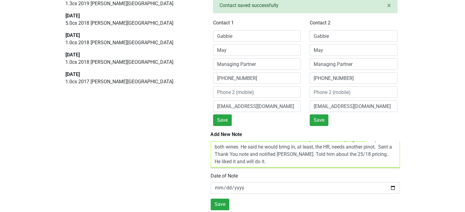
drag, startPoint x: 309, startPoint y: 156, endPoint x: 355, endPoint y: 164, distance: 45.9
click at [355, 164] on textarea "Hello to Gabbie. Tasted the HR and HB with Mike Corcoran, mgr. He really liked …" at bounding box center [305, 155] width 189 height 26
click at [378, 153] on textarea "Hello to Gabbie. Tasted the HR and HB with Mike Corcoran, mgr. He really liked …" at bounding box center [305, 155] width 189 height 26
paste textarea "Told him about the 25/18 pricing.. He liked it and will do it."
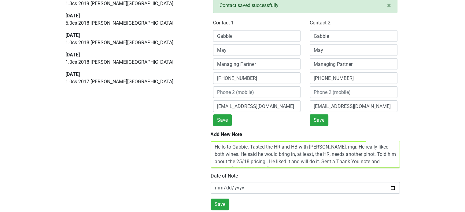
type textarea "Hello to Gabbie. Tasted the HR and HB with [PERSON_NAME], mgr. He really liked …"
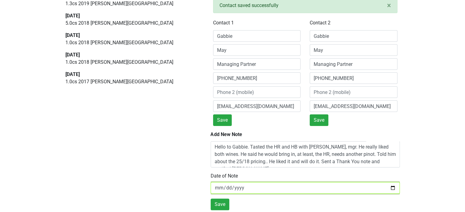
click at [228, 188] on input "2025-10-11" at bounding box center [305, 188] width 189 height 12
type input "[DATE]"
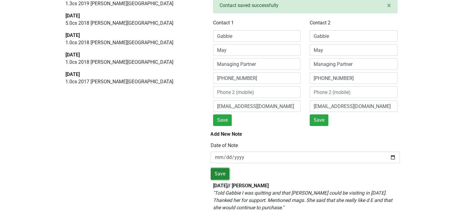
click at [221, 174] on button "Save" at bounding box center [220, 174] width 19 height 12
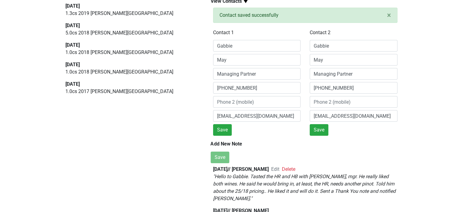
scroll to position [0, 0]
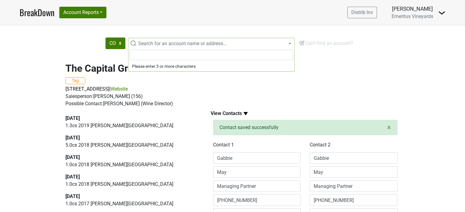
click at [130, 44] on span "Search for an account name or address..." at bounding box center [211, 43] width 167 height 11
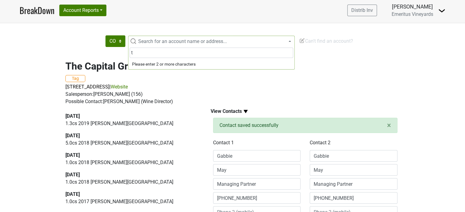
scroll to position [13, 0]
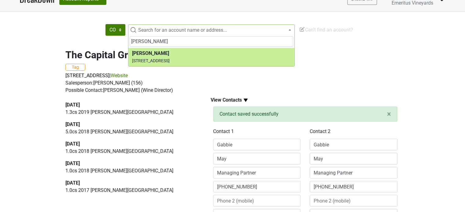
type input "tamay"
select select "185053"
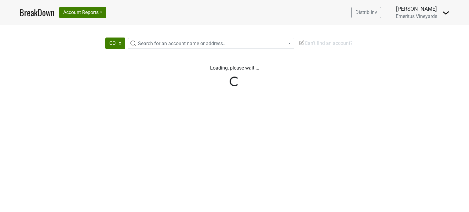
select select "CO"
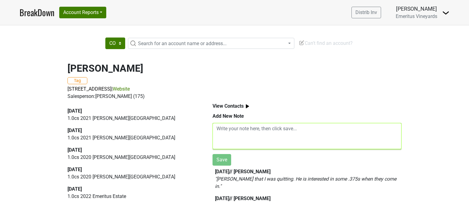
click at [216, 132] on textarea at bounding box center [307, 136] width 189 height 26
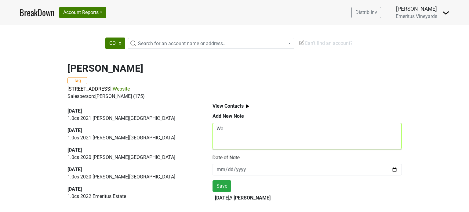
type textarea "W"
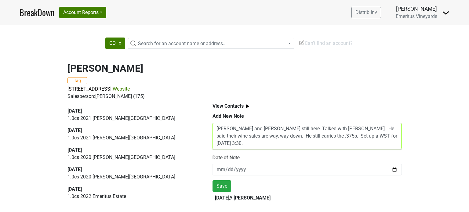
type textarea "Scott Rash and Miranda still here. Talked with Scott. He said their wine sales …"
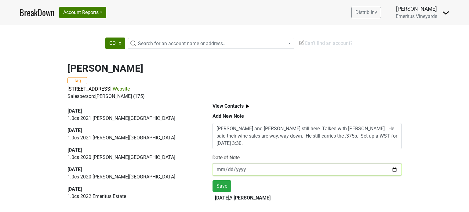
click at [229, 171] on input "2025-10-11" at bounding box center [307, 170] width 189 height 12
type input "[DATE]"
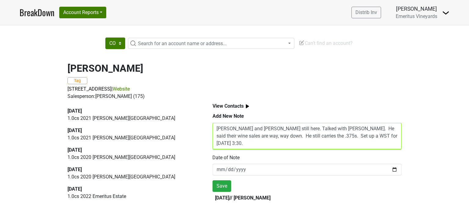
click at [387, 137] on textarea "Scott Rash and Miranda still here. Talked with Scott. He said their wine sales …" at bounding box center [307, 136] width 189 height 26
type textarea "Scott Rash and Miranda still here. Talked with Scott. He said their wine sales …"
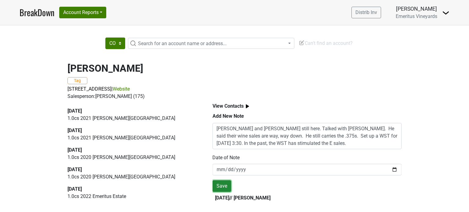
click at [220, 186] on button "Save" at bounding box center [222, 187] width 19 height 12
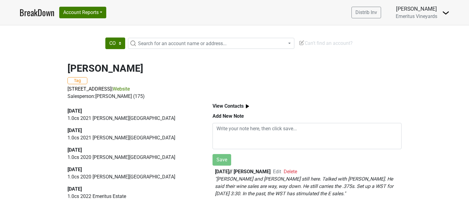
click at [246, 106] on img at bounding box center [248, 107] width 8 height 8
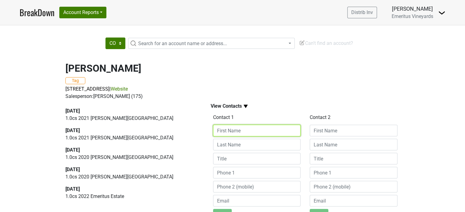
click at [244, 131] on input at bounding box center [257, 131] width 88 height 12
drag, startPoint x: 231, startPoint y: 132, endPoint x: 258, endPoint y: 136, distance: 27.3
click at [254, 134] on input "Scott Rash" at bounding box center [257, 131] width 88 height 12
type input "Scott"
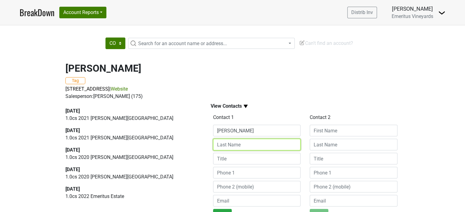
drag, startPoint x: 252, startPoint y: 147, endPoint x: 252, endPoint y: 153, distance: 5.2
click at [252, 151] on div "Contact 1 Scott Save" at bounding box center [256, 167] width 97 height 108
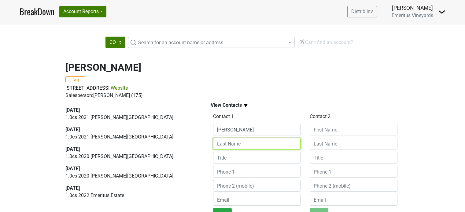
scroll to position [1, 0]
type input "Rash"
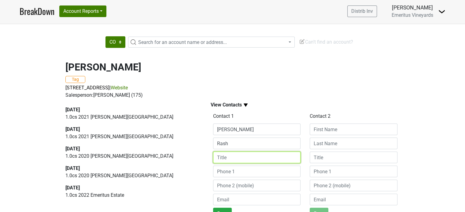
click at [235, 158] on input at bounding box center [257, 158] width 88 height 12
type input "GM"
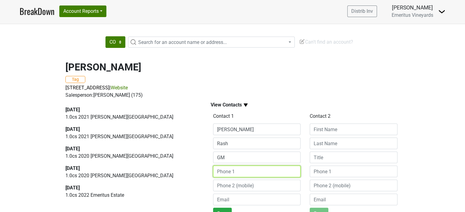
click at [230, 174] on input at bounding box center [257, 172] width 88 height 12
type input "720 946-1433"
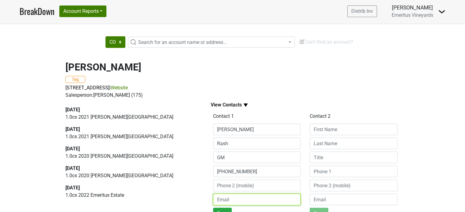
click at [248, 203] on input "email" at bounding box center [257, 200] width 88 height 12
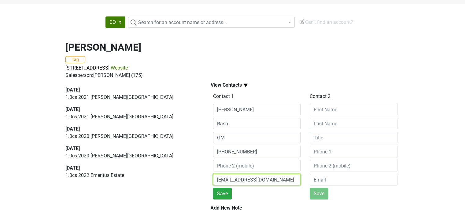
scroll to position [32, 0]
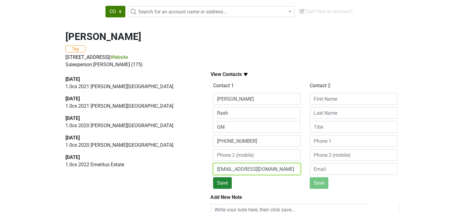
type input "srash@richardsandoval.com"
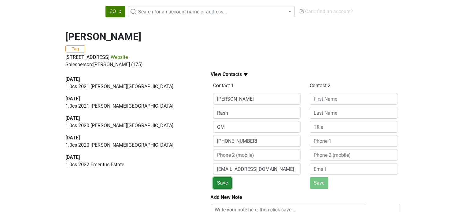
click at [225, 182] on button "Save" at bounding box center [222, 184] width 19 height 12
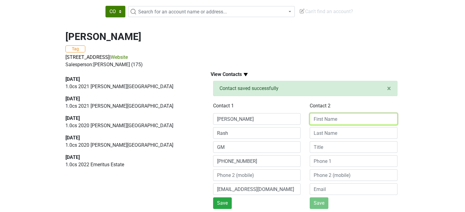
click at [323, 119] on input at bounding box center [354, 119] width 88 height 12
type input "Miranda"
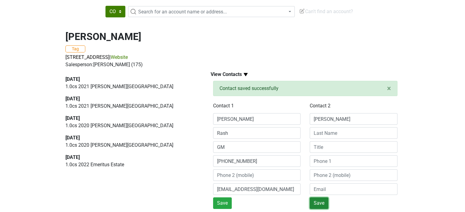
click at [321, 203] on button "Save" at bounding box center [319, 204] width 19 height 12
click at [151, 15] on span "Search for an account name or address..." at bounding box center [215, 11] width 159 height 7
click at [151, 20] on input "search" at bounding box center [212, 23] width 164 height 10
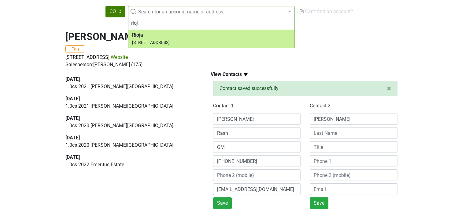
type input "rioj"
select select "184280"
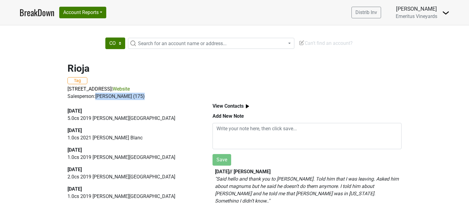
drag, startPoint x: 95, startPoint y: 97, endPoint x: 146, endPoint y: 99, distance: 50.5
click at [146, 99] on div "Salesperson: [PERSON_NAME] (175)" at bounding box center [235, 96] width 334 height 7
click at [161, 109] on div "[DATE]" at bounding box center [133, 111] width 131 height 7
click at [104, 88] on span "[STREET_ADDRESS]" at bounding box center [90, 89] width 44 height 6
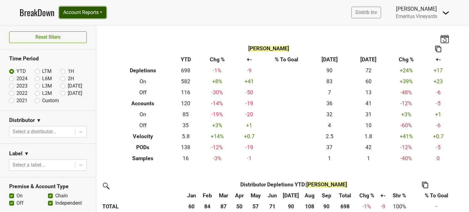
click at [99, 14] on button "Account Reports" at bounding box center [82, 13] width 47 height 12
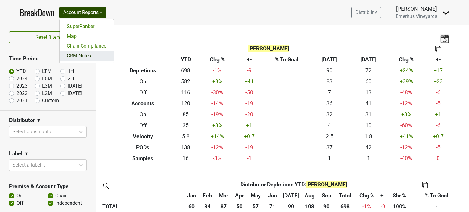
click at [86, 56] on link "CRM Notes" at bounding box center [87, 56] width 54 height 10
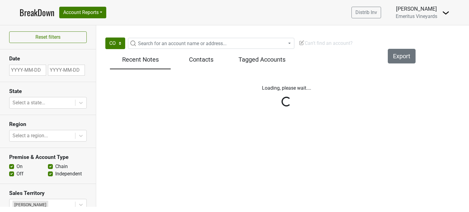
select select "CO"
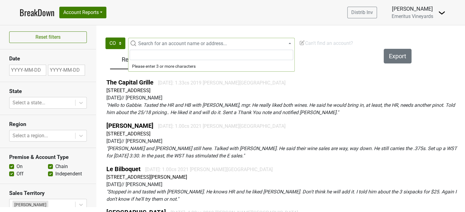
click at [157, 43] on span "Search for an account name or address..." at bounding box center [182, 44] width 89 height 6
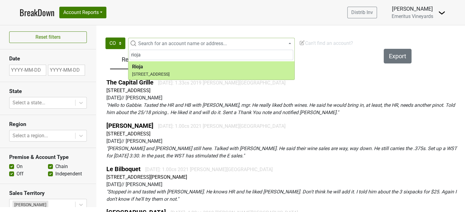
type input "rioja"
select select "184280"
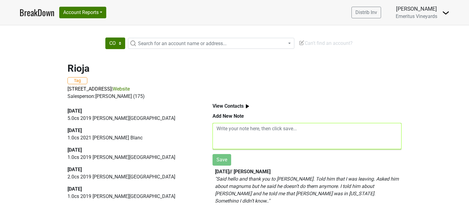
click at [216, 129] on textarea at bounding box center [307, 136] width 189 height 26
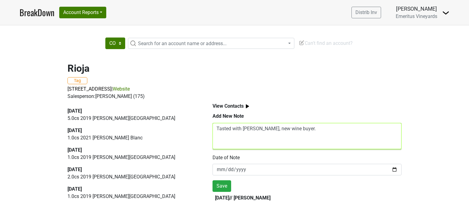
drag, startPoint x: 233, startPoint y: 129, endPoint x: 236, endPoint y: 138, distance: 9.4
click at [233, 130] on textarea "Tasted with [PERSON_NAME], new wine buyer." at bounding box center [307, 136] width 189 height 26
click at [330, 130] on textarea "Tasted HR and HB with [PERSON_NAME], new wine buyer." at bounding box center [307, 136] width 189 height 26
click at [350, 129] on textarea "Tasted HR and HB with [PERSON_NAME], new wine buyer. He commited to bring in th…" at bounding box center [307, 136] width 189 height 26
click at [234, 135] on textarea "Tasted HR and HB with [PERSON_NAME], new wine buyer. He committed to bring in t…" at bounding box center [307, 136] width 189 height 26
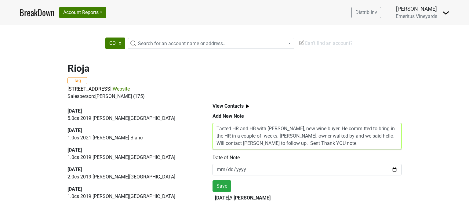
click at [272, 138] on textarea "Tasted HR and HB with Rich Ross, new wine buyer. He committed to bring in the H…" at bounding box center [307, 136] width 189 height 26
click at [303, 138] on textarea "Tasted HR and HB with Rich Ross, new wine buyer. He committed to bring in the H…" at bounding box center [307, 136] width 189 height 26
type textarea "Tasted HR and HB with Rich Ross, new wine buyer. He committed to bring in the H…"
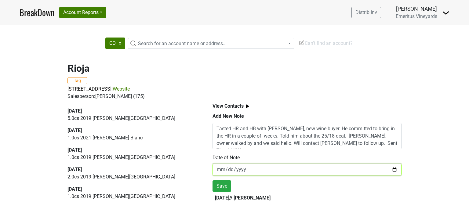
click at [228, 169] on input "[DATE]" at bounding box center [307, 170] width 189 height 12
type input "[DATE]"
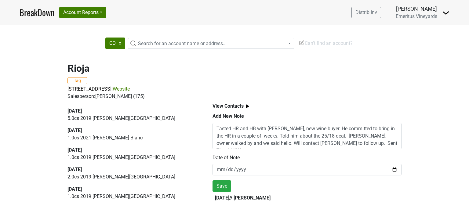
click at [259, 187] on div "Tasted HR and HB with Rich Ross, new wine buyer. He committed to bring in the H…" at bounding box center [307, 157] width 189 height 69
click at [222, 186] on button "Save" at bounding box center [222, 187] width 19 height 12
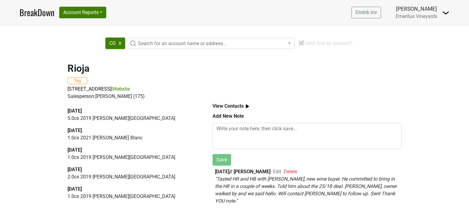
click at [130, 87] on link "Website" at bounding box center [121, 89] width 17 height 6
click at [112, 90] on span "1431 Larimer St, Denver, CO 80202" at bounding box center [90, 89] width 44 height 6
click at [214, 131] on textarea at bounding box center [307, 136] width 189 height 26
click at [247, 110] on img at bounding box center [248, 107] width 8 height 8
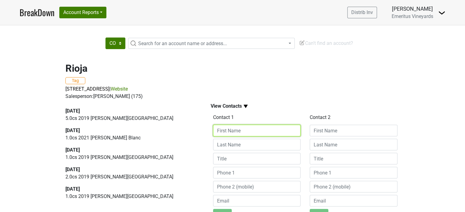
click at [242, 127] on input at bounding box center [257, 131] width 88 height 12
type input "Richr"
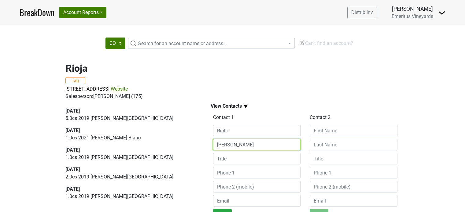
type input "Ross"
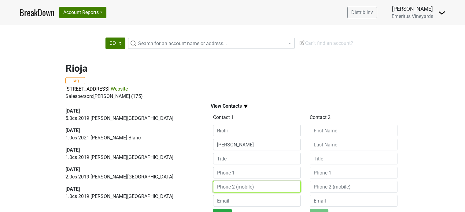
click at [219, 188] on input at bounding box center [257, 187] width 88 height 12
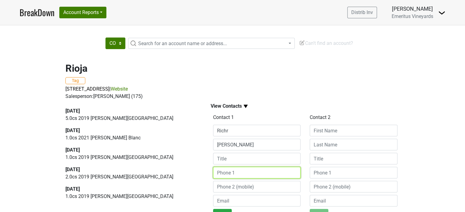
click at [238, 176] on input at bounding box center [257, 173] width 88 height 12
type input "303 820-2282"
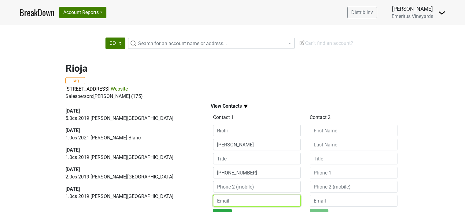
click at [247, 203] on input "email" at bounding box center [257, 201] width 88 height 12
type input "rich@riojadenver.com"
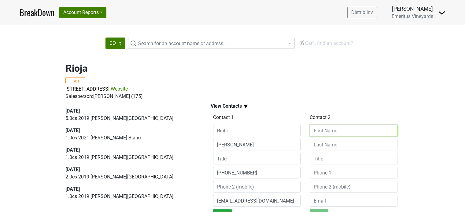
click at [325, 131] on input at bounding box center [354, 131] width 88 height 12
type input "b"
type input "Beth"
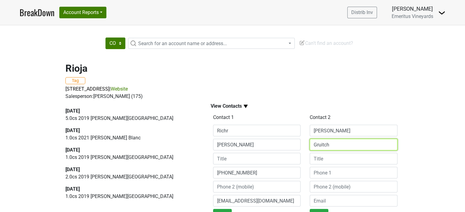
type input "Gruitch"
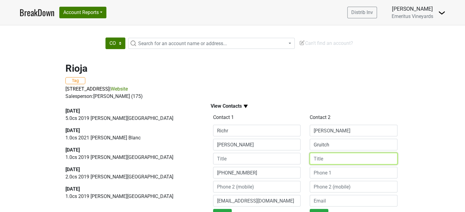
click at [328, 160] on input at bounding box center [354, 159] width 88 height 12
type input "owner"
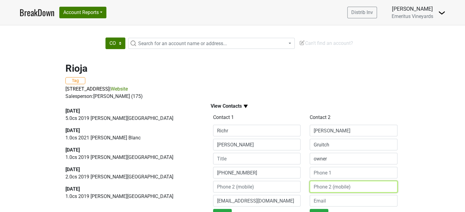
click at [328, 188] on input at bounding box center [354, 187] width 88 height 12
type input "720 560-4343"
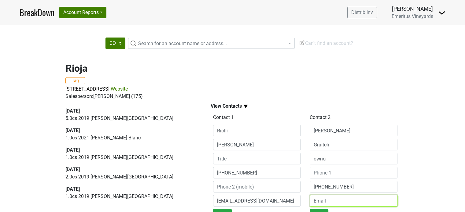
click at [323, 202] on input "email" at bounding box center [354, 201] width 88 height 12
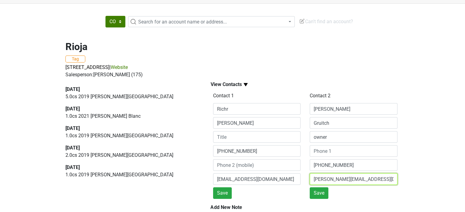
scroll to position [61, 0]
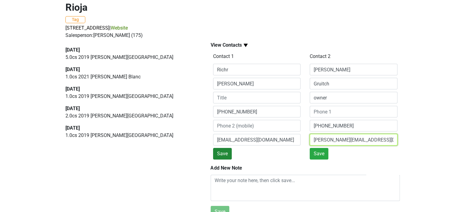
type input "beth@riojadenver.com"
click at [223, 153] on button "Save" at bounding box center [222, 154] width 19 height 12
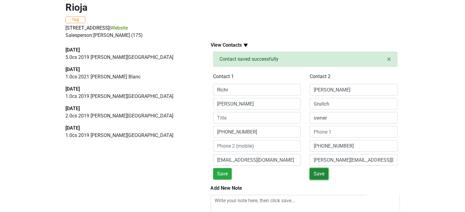
click at [318, 171] on button "Save" at bounding box center [319, 174] width 19 height 12
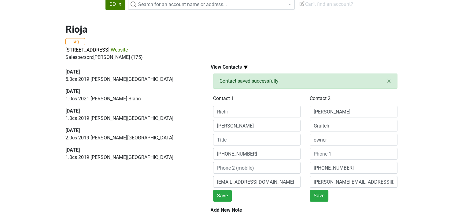
scroll to position [31, 0]
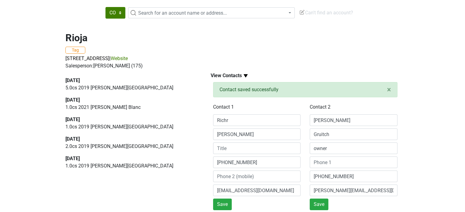
click at [128, 57] on link "Website" at bounding box center [119, 59] width 17 height 6
click at [232, 122] on input "Richr" at bounding box center [257, 121] width 88 height 12
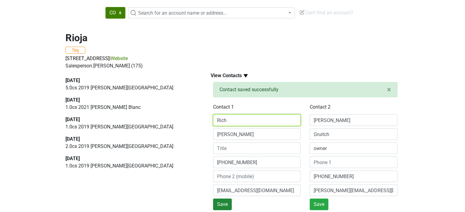
type input "Rich"
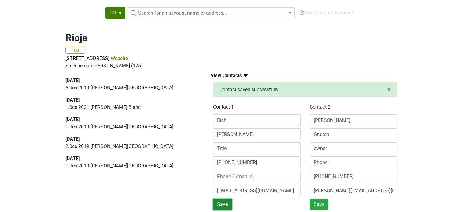
click at [219, 201] on button "Save" at bounding box center [222, 205] width 19 height 12
click at [158, 11] on span "Search for an account name or address..." at bounding box center [182, 13] width 89 height 6
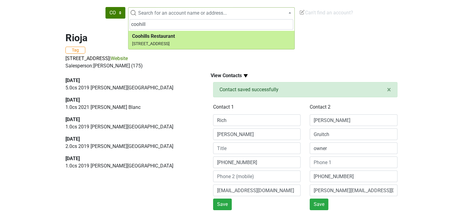
type input "coohill"
select select "180036"
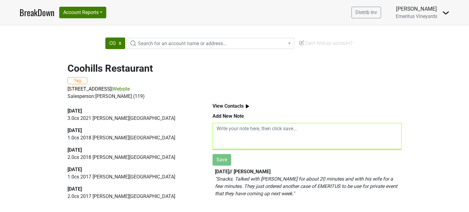
click at [216, 130] on textarea at bounding box center [307, 136] width 189 height 26
click at [203, 125] on div "[DATE] 3.0 cs 2021 [PERSON_NAME][GEOGRAPHIC_DATA] [DATE] 1.0 cs 2018 [PERSON_NA…" at bounding box center [133, 153] width 145 height 106
click at [246, 106] on img at bounding box center [248, 107] width 8 height 8
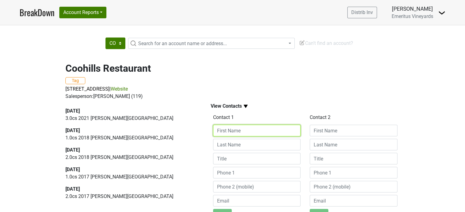
click at [242, 131] on input at bounding box center [257, 131] width 88 height 12
type input "[PERSON_NAME]"
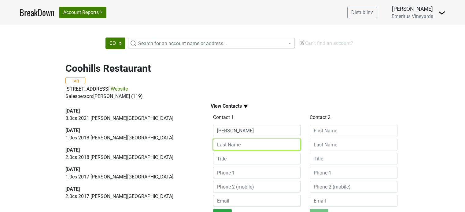
click at [228, 148] on input at bounding box center [257, 145] width 88 height 12
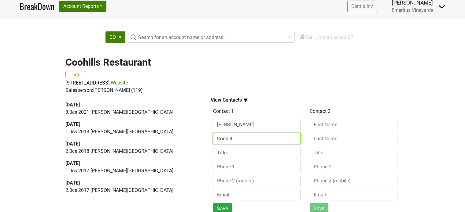
type input "Coohill"
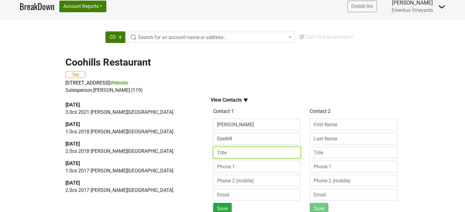
click at [226, 152] on input at bounding box center [257, 153] width 88 height 12
type input "owner/chef"
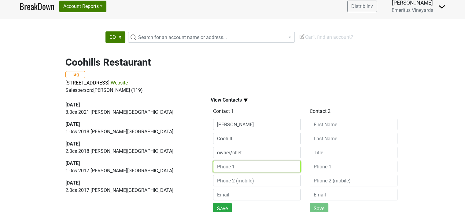
click at [229, 167] on input at bounding box center [257, 167] width 88 height 12
type input "303 623-5700"
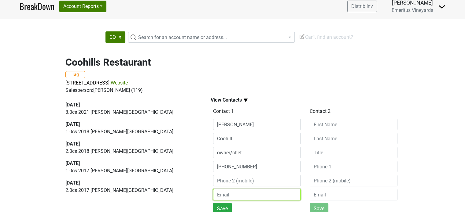
click at [231, 195] on input "email" at bounding box center [257, 195] width 88 height 12
type input "Tom@coohills.com"
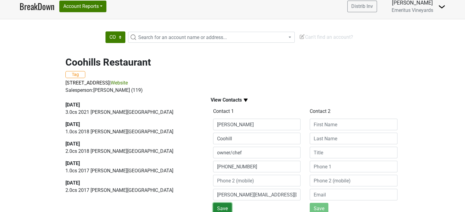
click at [221, 206] on button "Save" at bounding box center [222, 209] width 19 height 12
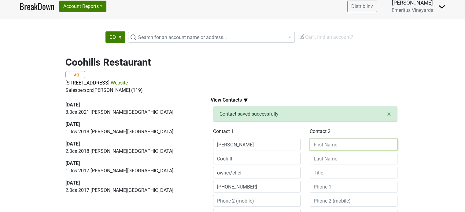
click at [340, 144] on input at bounding box center [354, 145] width 88 height 12
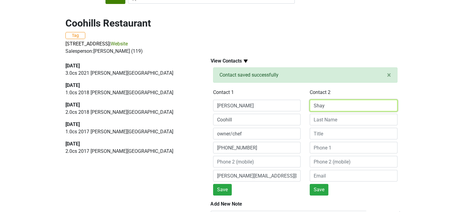
scroll to position [37, 0]
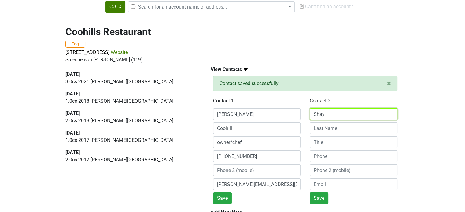
type input "Shay"
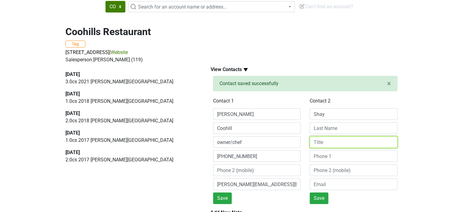
click at [326, 143] on input at bounding box center [354, 143] width 88 height 12
type input "buyer"
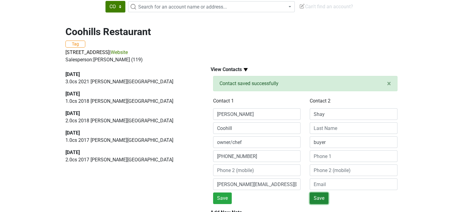
click at [318, 200] on button "Save" at bounding box center [319, 199] width 19 height 12
click at [223, 195] on button "Save" at bounding box center [222, 199] width 19 height 12
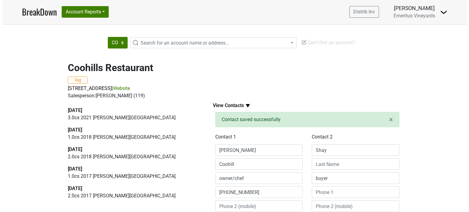
scroll to position [0, 0]
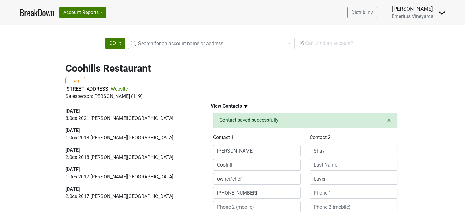
click at [246, 105] on img at bounding box center [246, 107] width 8 height 8
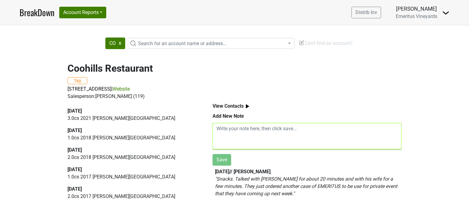
click at [217, 130] on textarea at bounding box center [307, 136] width 189 height 26
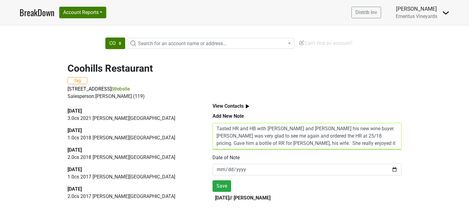
type textarea "Tasted HR and HB with Tom Coohill and Shay his new wine buyer. Tom was very gla…"
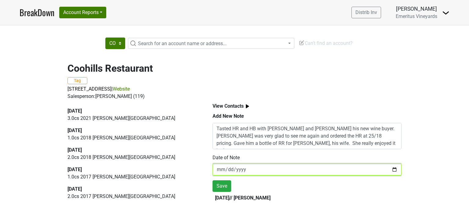
click at [227, 168] on input "[DATE]" at bounding box center [307, 170] width 189 height 12
type input "[DATE]"
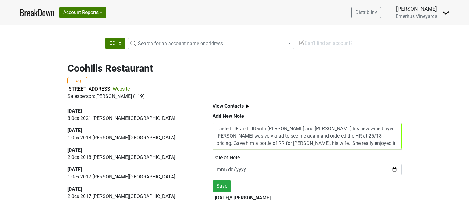
click at [344, 136] on textarea "Tasted HR and HB with Tom Coohill and Shay his new wine buyer. Tom was very gla…" at bounding box center [307, 136] width 189 height 26
click at [314, 130] on textarea "Tasted HR and HB with Tom Coohill and Shay his new wine buyer. Tom was very gla…" at bounding box center [307, 136] width 189 height 26
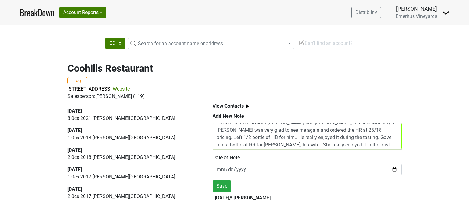
scroll to position [7, 0]
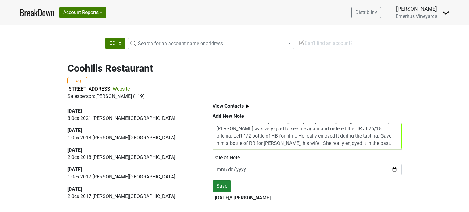
type textarea "Tasted HR and HB with Tom Coohill and Shay, his new wine buyer. Tom was very gl…"
click at [219, 185] on button "Save" at bounding box center [222, 187] width 19 height 12
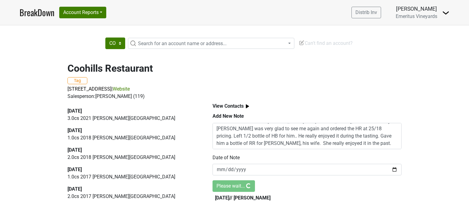
scroll to position [0, 0]
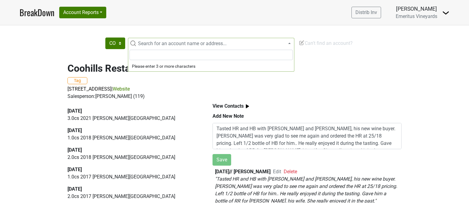
click at [137, 42] on span "Search for an account name or address..." at bounding box center [215, 43] width 159 height 7
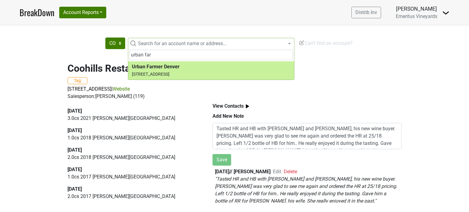
type input "urban far"
select select "255660"
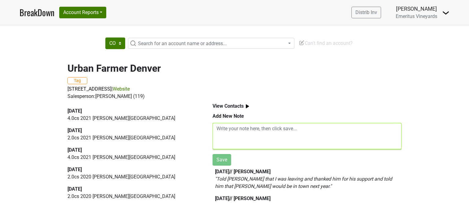
click at [217, 129] on textarea at bounding box center [307, 136] width 189 height 26
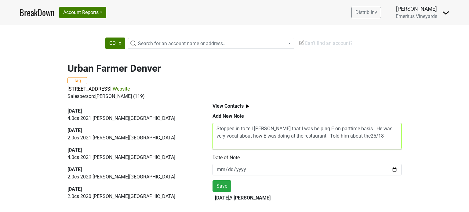
click at [362, 137] on textarea "Stopped in to tell [PERSON_NAME] that I was helping E on parttime basis. He was…" at bounding box center [307, 136] width 189 height 26
click at [379, 137] on textarea "Stopped in to tell [PERSON_NAME] that I was helping E on parttime basis. He was…" at bounding box center [307, 136] width 189 height 26
type textarea "Stopped in to tell [PERSON_NAME] that I was helping E on parttime basis. He was…"
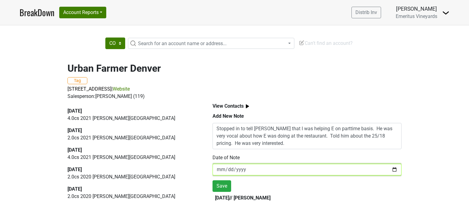
click at [228, 170] on input "[DATE]" at bounding box center [307, 170] width 189 height 12
type input "[DATE]"
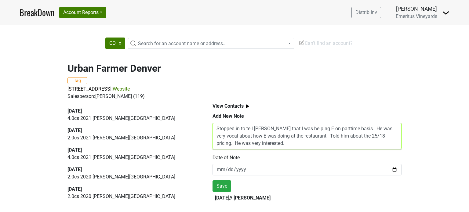
click at [280, 145] on textarea "Stopped in to tell [PERSON_NAME] that I was helping E on parttime basis. He was…" at bounding box center [307, 136] width 189 height 26
click at [319, 144] on textarea "Stopped in to tell [PERSON_NAME] that I was helping E on parttime basis. He was…" at bounding box center [307, 136] width 189 height 26
click at [325, 146] on textarea "Stopped in to tell [PERSON_NAME] that I was helping E on parttime basis. He was…" at bounding box center [307, 136] width 189 height 26
click at [331, 143] on textarea "Stopped in to tell [PERSON_NAME] that I was helping E on parttime basis. He was…" at bounding box center [307, 136] width 189 height 26
click at [348, 143] on textarea "Stopped in to tell [PERSON_NAME] that I was helping E on parttime basis. He was…" at bounding box center [307, 136] width 189 height 26
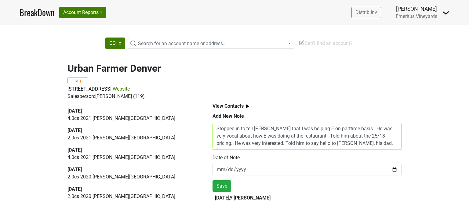
type textarea "Stopped in to tell [PERSON_NAME] that I was helping E on parttime basis. He was…"
click at [130, 89] on link "Website" at bounding box center [121, 89] width 17 height 6
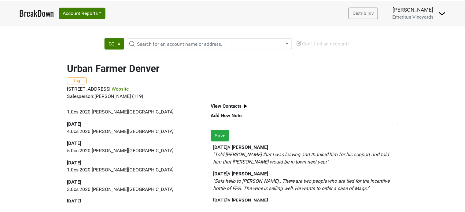
scroll to position [31, 0]
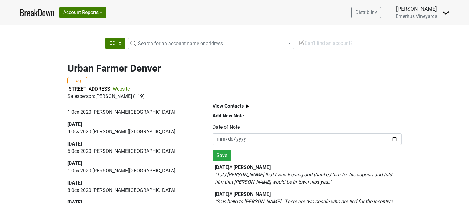
click at [247, 106] on img at bounding box center [248, 107] width 8 height 8
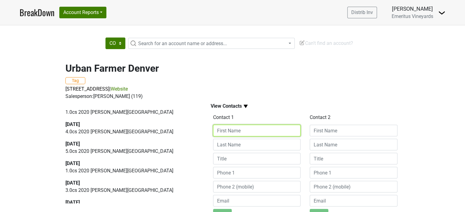
click at [236, 132] on input at bounding box center [257, 131] width 88 height 12
type input "[PERSON_NAME]"
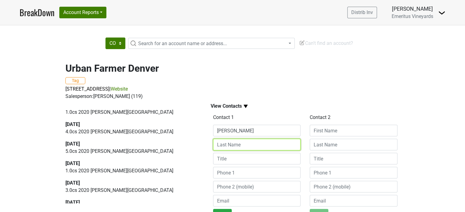
drag, startPoint x: 247, startPoint y: 147, endPoint x: 242, endPoint y: 145, distance: 5.4
click at [247, 147] on input at bounding box center [257, 145] width 88 height 12
type input "[PERSON_NAME]"
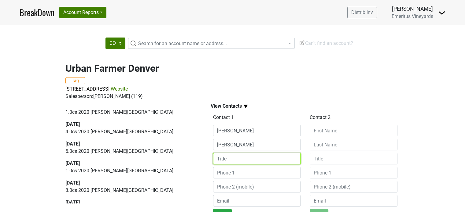
click at [232, 158] on input at bounding box center [257, 159] width 88 height 12
type input "GM"
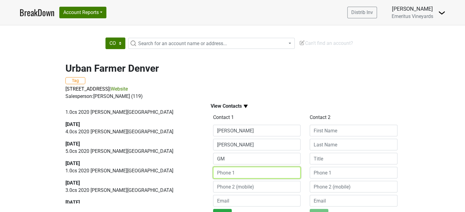
click at [236, 173] on input at bounding box center [257, 173] width 88 height 12
type input "[PHONE_NUMBER]"
drag, startPoint x: 251, startPoint y: 174, endPoint x: 187, endPoint y: 166, distance: 64.4
click at [187, 166] on div "[DATE] 4.0 cs 2021 [PERSON_NAME][GEOGRAPHIC_DATA] [DATE] 2.0 cs 2021 [PERSON_NA…" at bounding box center [232, 208] width 348 height 216
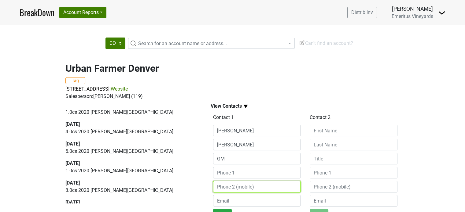
click at [230, 189] on input at bounding box center [257, 187] width 88 height 12
paste input "[PHONE_NUMBER]"
type input "[PHONE_NUMBER]"
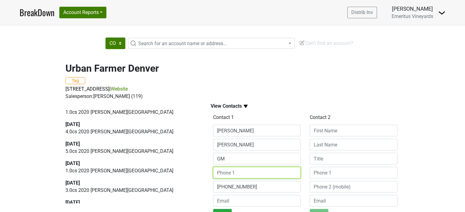
click at [238, 173] on input at bounding box center [257, 173] width 88 height 12
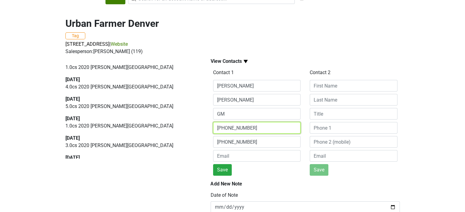
scroll to position [61, 0]
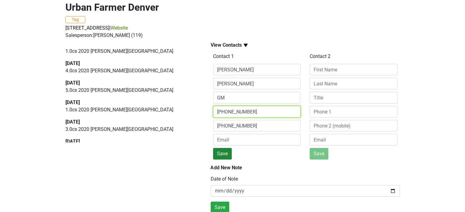
type input "[PHONE_NUMBER]"
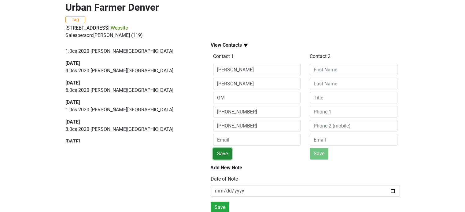
click at [224, 153] on button "Save" at bounding box center [222, 154] width 19 height 12
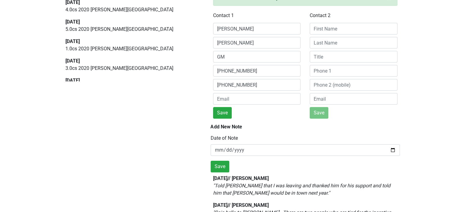
scroll to position [124, 0]
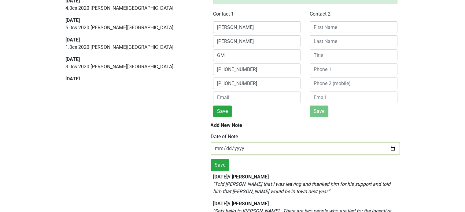
click at [320, 146] on input "[DATE]" at bounding box center [305, 149] width 189 height 12
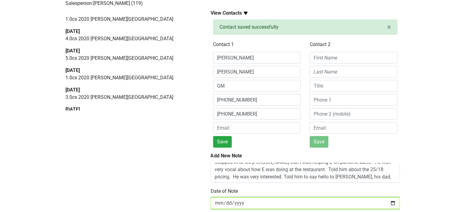
scroll to position [0, 0]
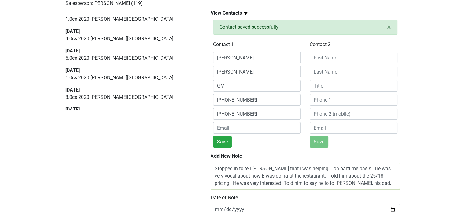
click at [252, 175] on textarea "Stopped in to tell [PERSON_NAME] that I was helping E on parttime basis. He was…" at bounding box center [305, 176] width 189 height 26
click at [347, 185] on textarea "Stopped in to tell [PERSON_NAME] that I was helping E on parttime basis. He was…" at bounding box center [305, 176] width 189 height 26
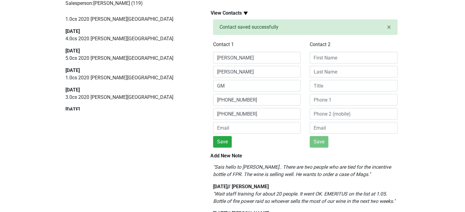
scroll to position [61, 0]
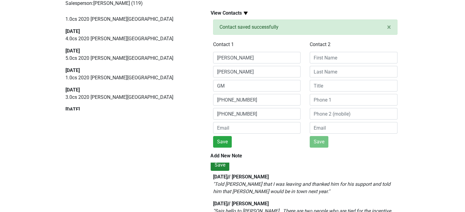
type textarea "Stopped in to tell [PERSON_NAME] that I was helping E on parttime basis. He was…"
click at [224, 166] on button "Save" at bounding box center [220, 166] width 19 height 12
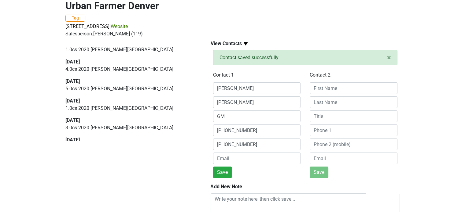
scroll to position [2, 0]
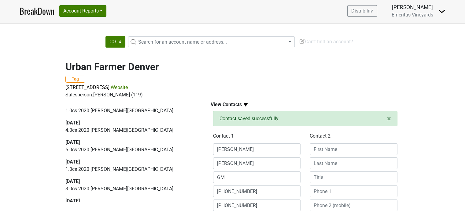
click at [153, 40] on span "Search for an account name or address..." at bounding box center [182, 42] width 89 height 6
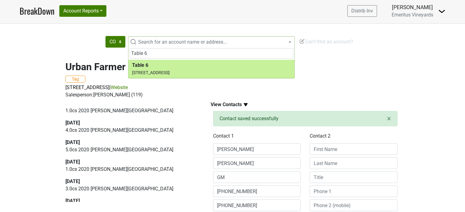
type input "Table 6"
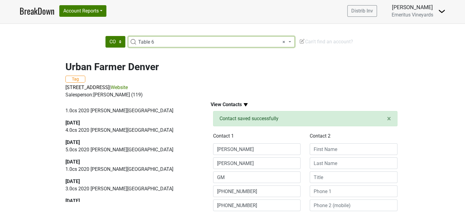
select select "185008"
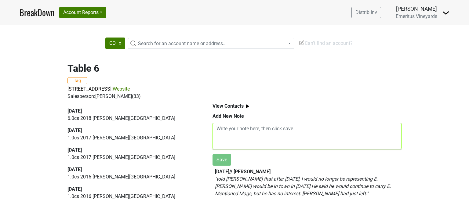
click at [216, 128] on textarea at bounding box center [307, 136] width 189 height 26
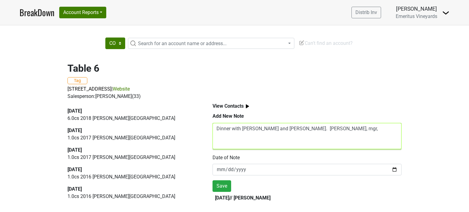
click at [215, 133] on textarea "Dinner with [PERSON_NAME] and [PERSON_NAME]. [PERSON_NAME], mgr," at bounding box center [307, 136] width 189 height 26
drag, startPoint x: 252, startPoint y: 130, endPoint x: 216, endPoint y: 128, distance: 36.1
click at [216, 128] on textarea "has moved awayDinner with [PERSON_NAME] and [PERSON_NAME]. [PERSON_NAME], mgr," at bounding box center [307, 136] width 189 height 26
click at [327, 131] on textarea "Dinner with [PERSON_NAME] and [PERSON_NAME]. [PERSON_NAME], mgr," at bounding box center [307, 136] width 189 height 26
paste textarea "has moved away"
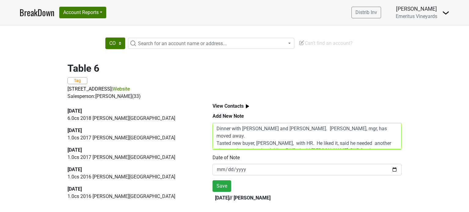
type textarea "Dinner with [PERSON_NAME] and [PERSON_NAME]. [PERSON_NAME], mgr, has moved away…"
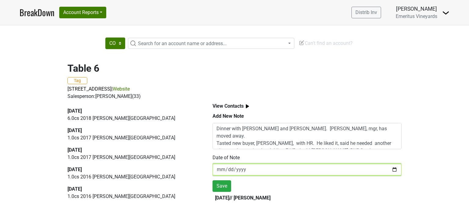
click at [229, 171] on input "[DATE]" at bounding box center [307, 170] width 189 height 12
type input "[DATE]"
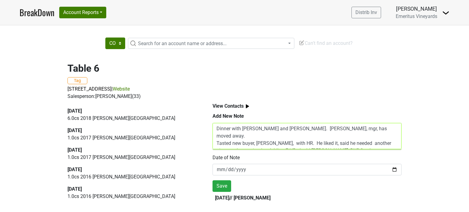
click at [233, 137] on textarea "Dinner with [PERSON_NAME] and [PERSON_NAME]. [PERSON_NAME], mgr, has moved away…" at bounding box center [307, 136] width 189 height 26
drag, startPoint x: 306, startPoint y: 136, endPoint x: 285, endPoint y: 137, distance: 20.8
click at [285, 137] on textarea "Dinner with [PERSON_NAME] and [PERSON_NAME]. [PERSON_NAME], mgr, has moved away…" at bounding box center [307, 136] width 189 height 26
type textarea "Dinner with [PERSON_NAME] and [PERSON_NAME]. [PERSON_NAME], mgr, has moved away…"
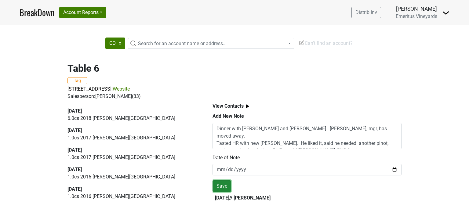
click at [219, 183] on button "Save" at bounding box center [222, 187] width 19 height 12
